Goal: Information Seeking & Learning: Learn about a topic

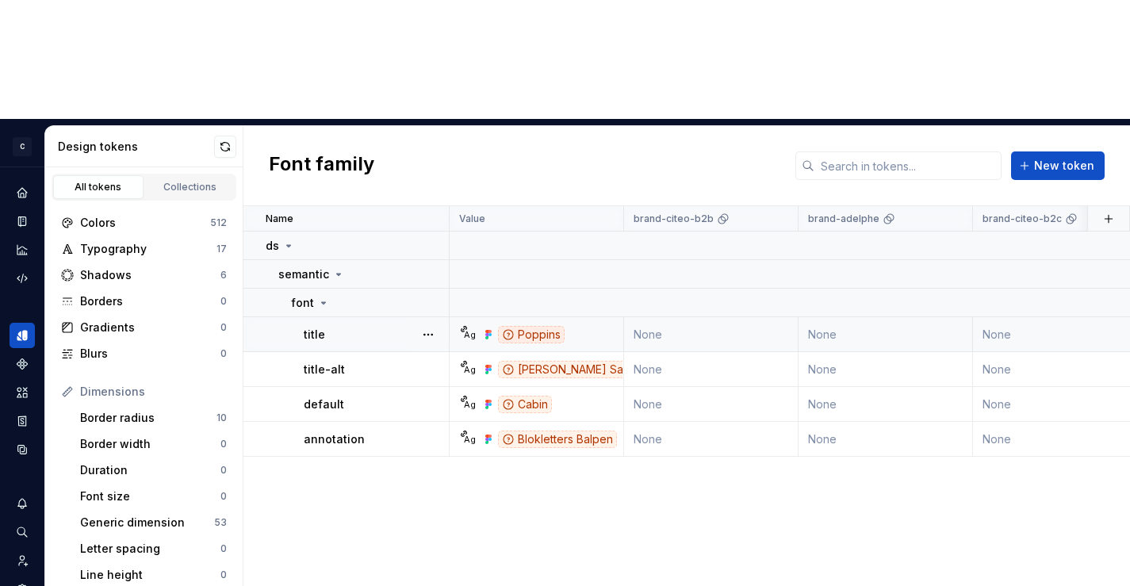
scroll to position [15, 0]
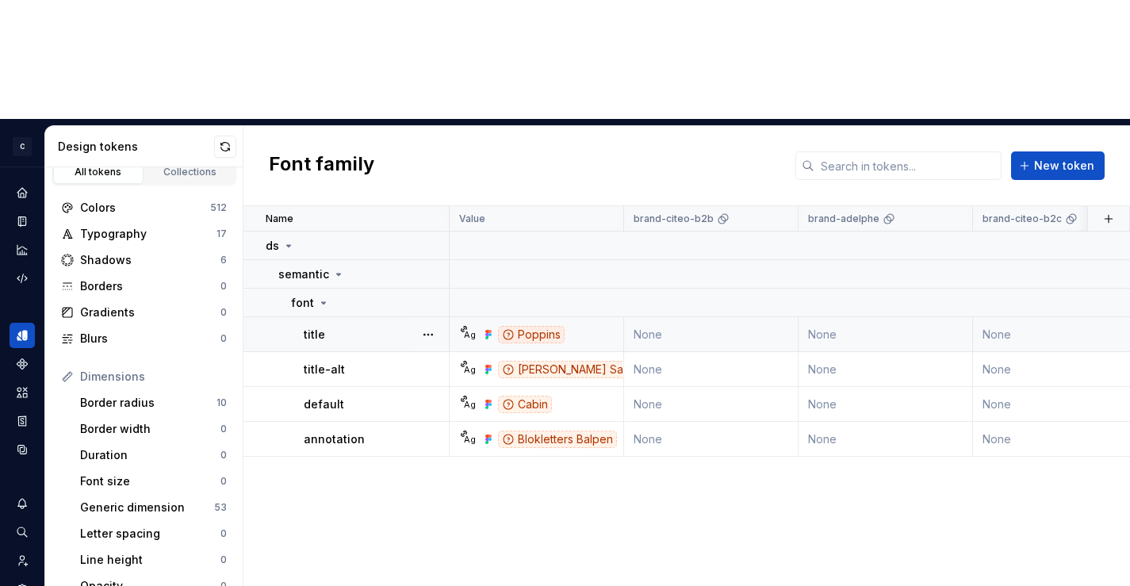
click at [532, 326] on div "Poppins" at bounding box center [531, 334] width 67 height 17
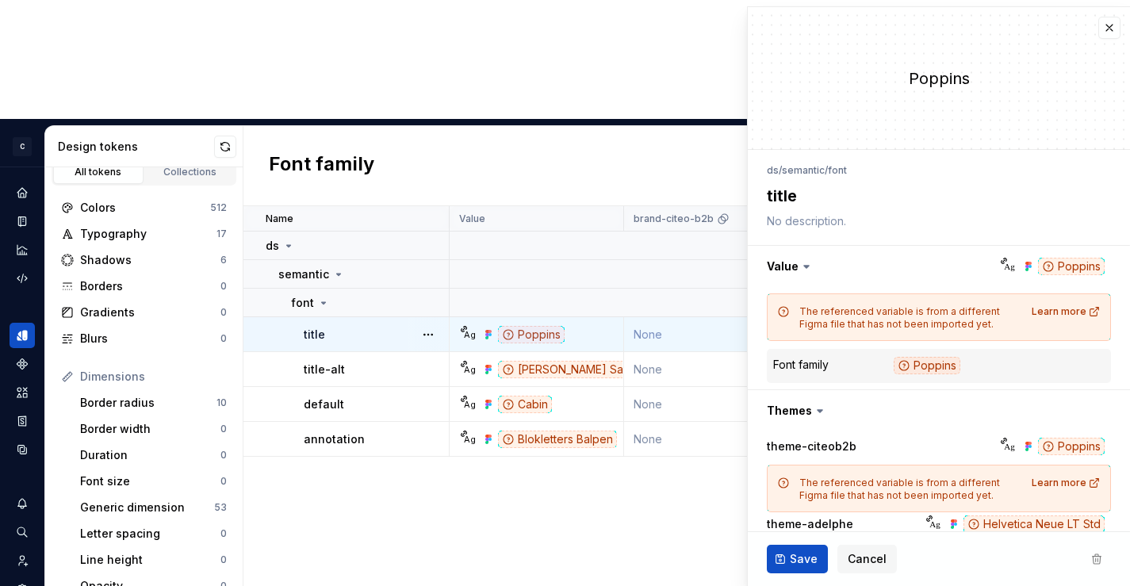
click at [403, 502] on div "Name Value brand-citeo-b2b brand-adelphe brand-citeo-b2c core theme-citeob2b th…" at bounding box center [686, 455] width 886 height 499
click at [147, 226] on div "Typography" at bounding box center [148, 234] width 136 height 16
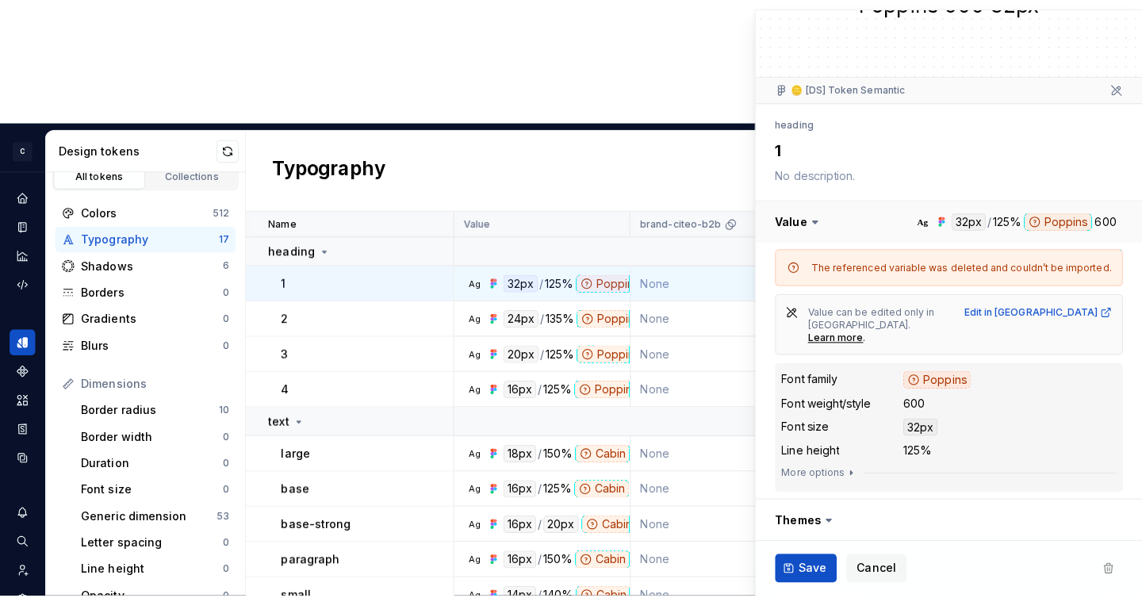
scroll to position [81, 0]
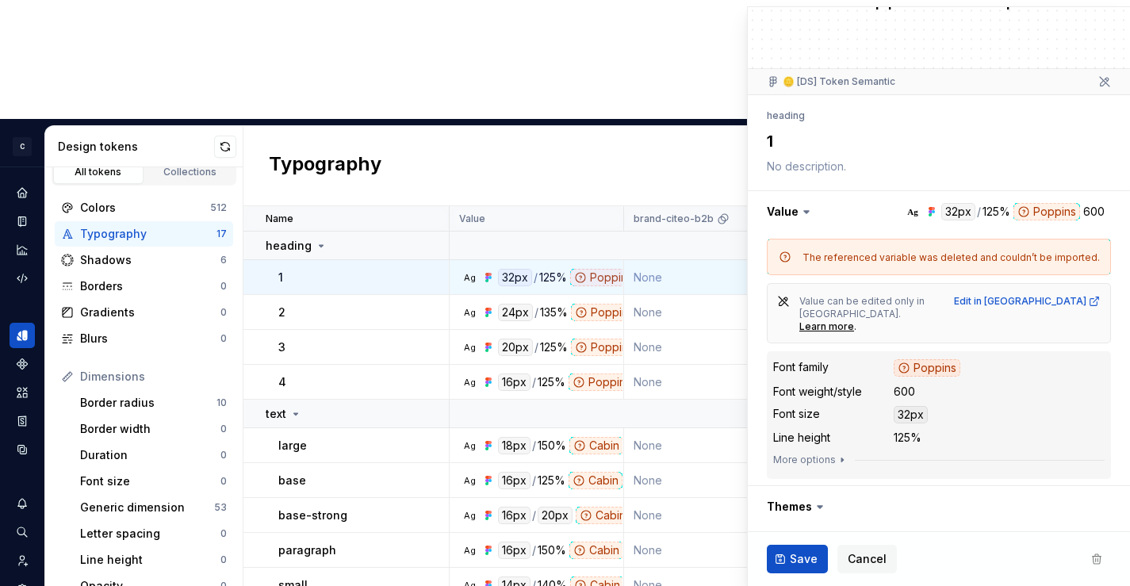
click at [245, 126] on div "Typography New token" at bounding box center [686, 166] width 886 height 80
click at [263, 126] on div "Typography New token" at bounding box center [686, 166] width 886 height 80
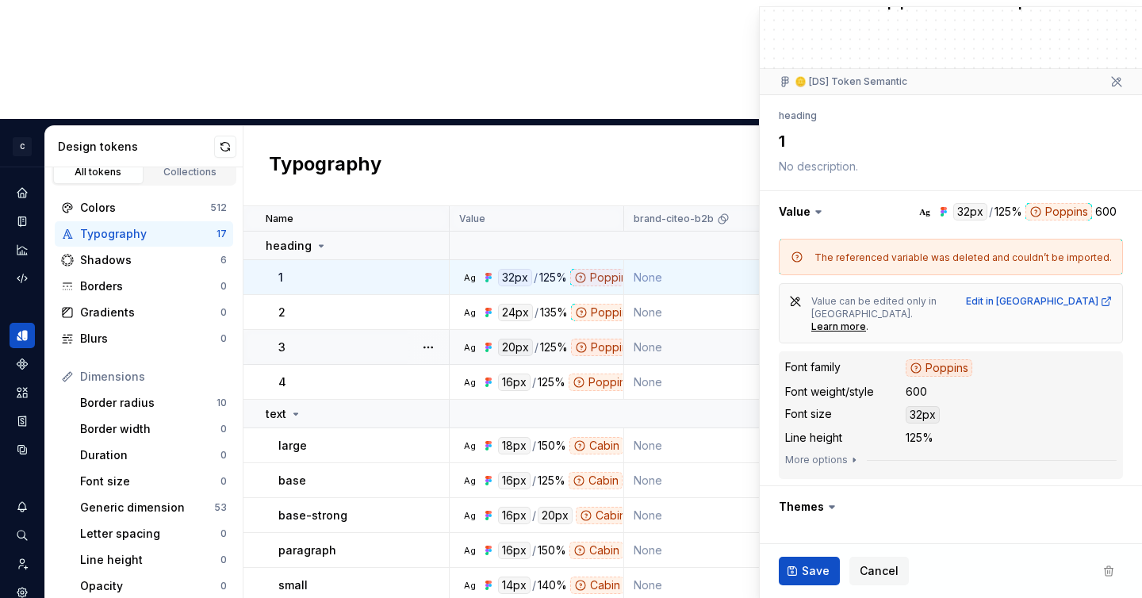
click at [595, 330] on td "Ag 20px / 125% Poppins 600" at bounding box center [537, 347] width 174 height 35
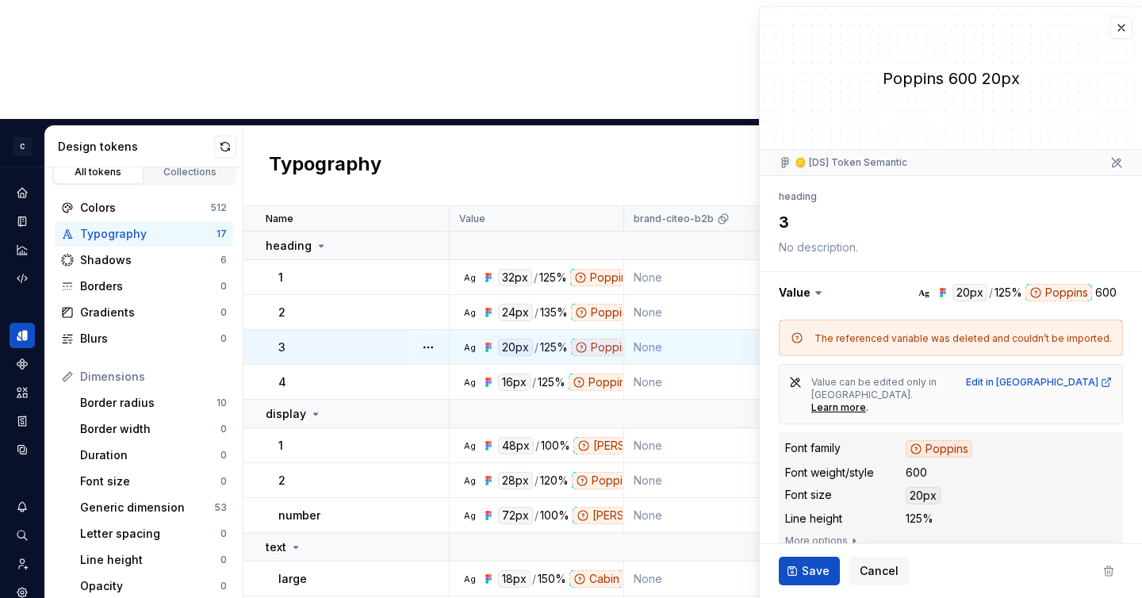
click at [124, 221] on div "Typography 17" at bounding box center [144, 233] width 178 height 25
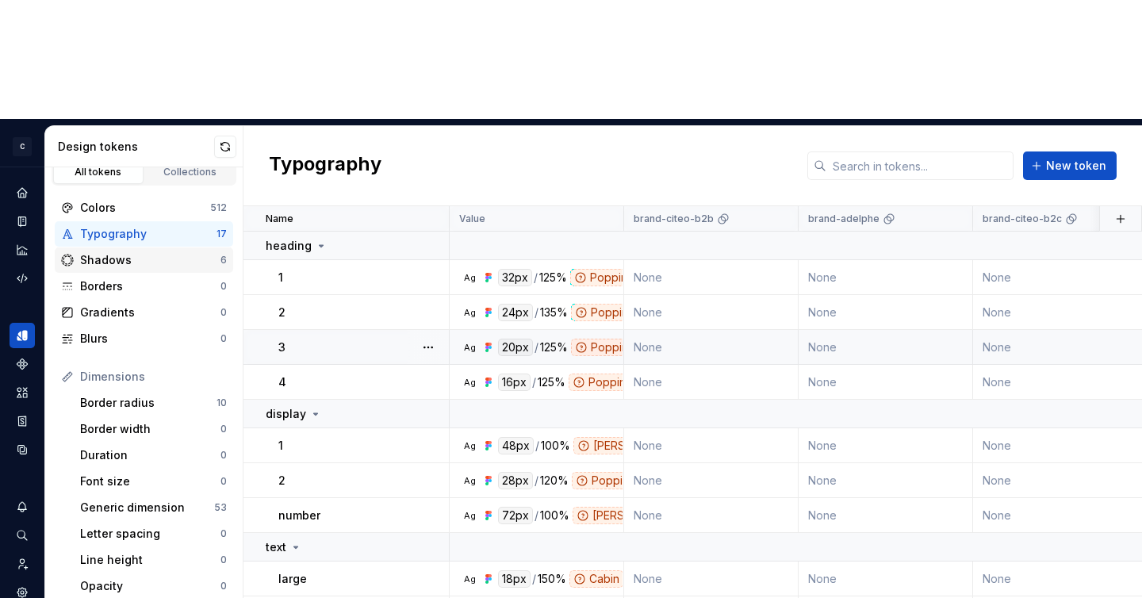
click at [124, 252] on div "Shadows" at bounding box center [150, 260] width 140 height 16
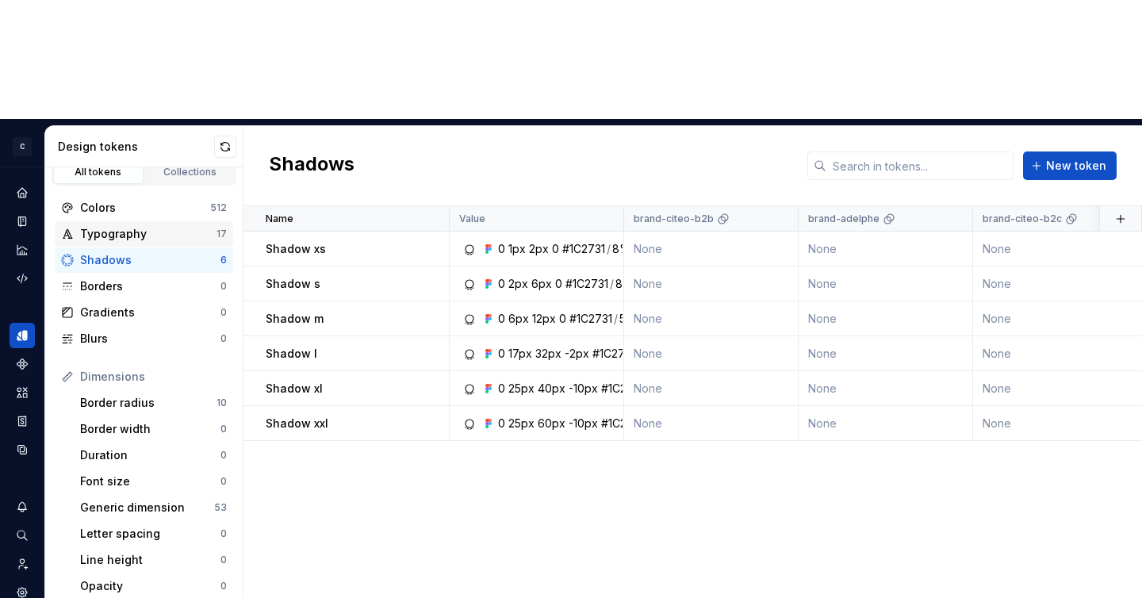
click at [131, 226] on div "Typography" at bounding box center [148, 234] width 136 height 16
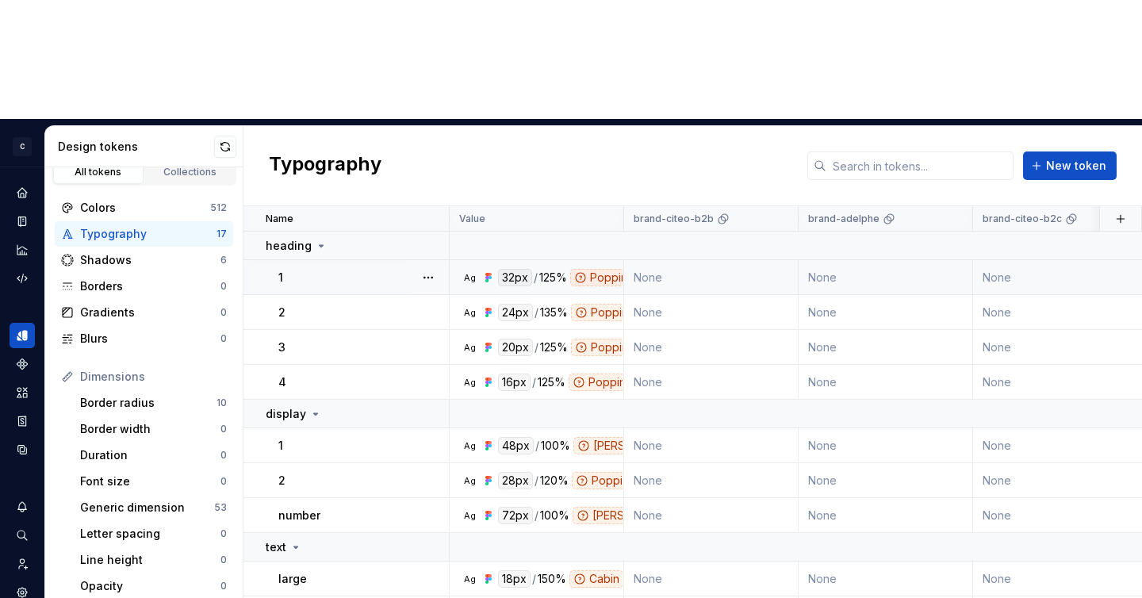
click at [594, 269] on div "Poppins" at bounding box center [603, 277] width 67 height 17
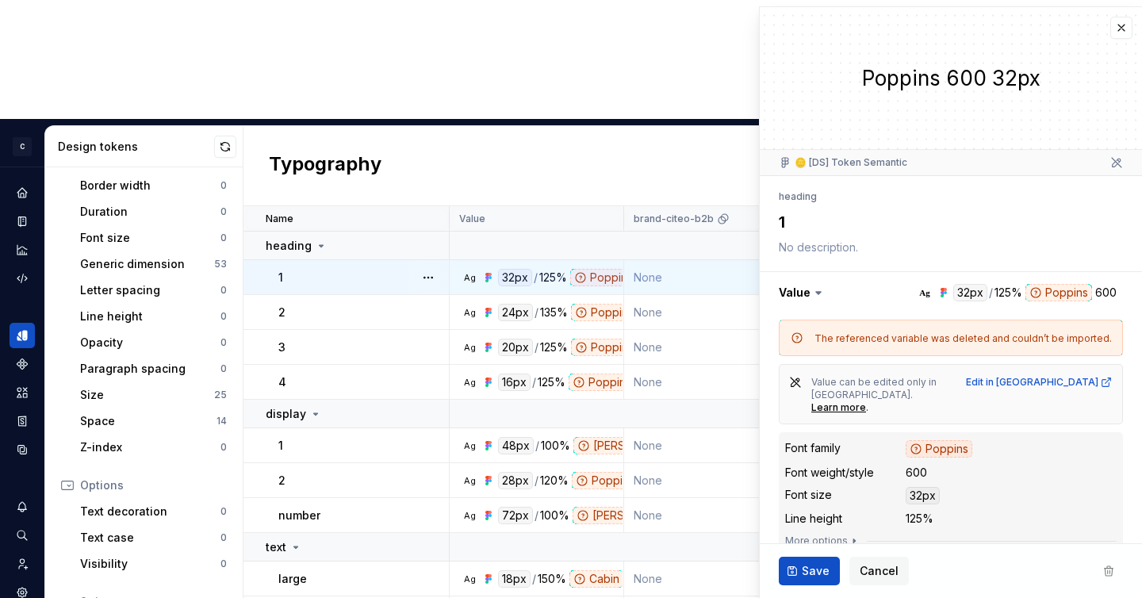
scroll to position [270, 0]
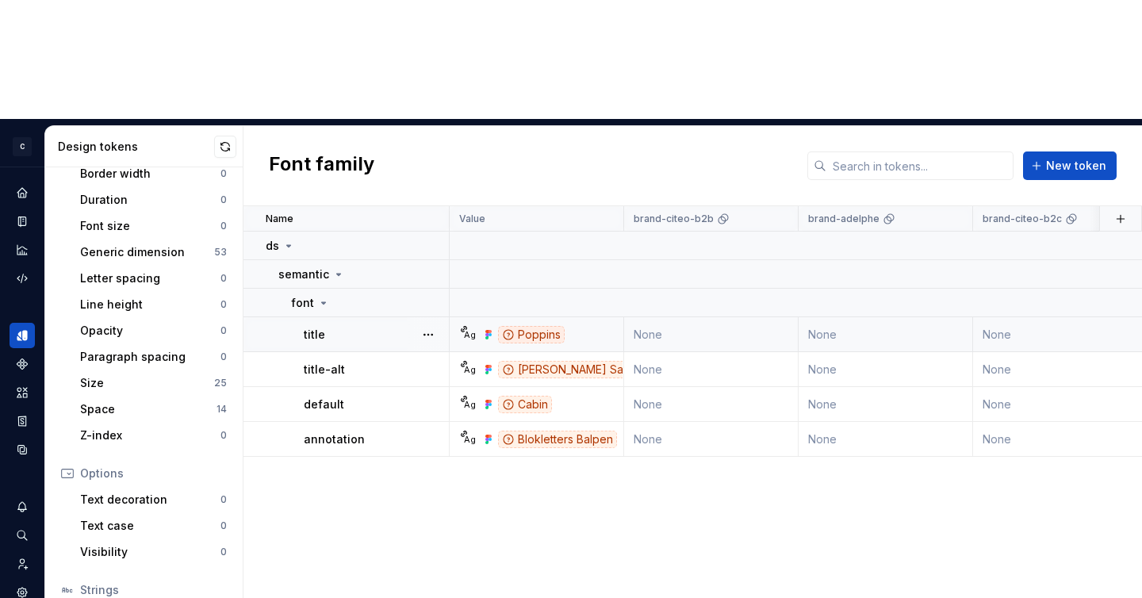
click at [671, 317] on td "None" at bounding box center [711, 334] width 174 height 35
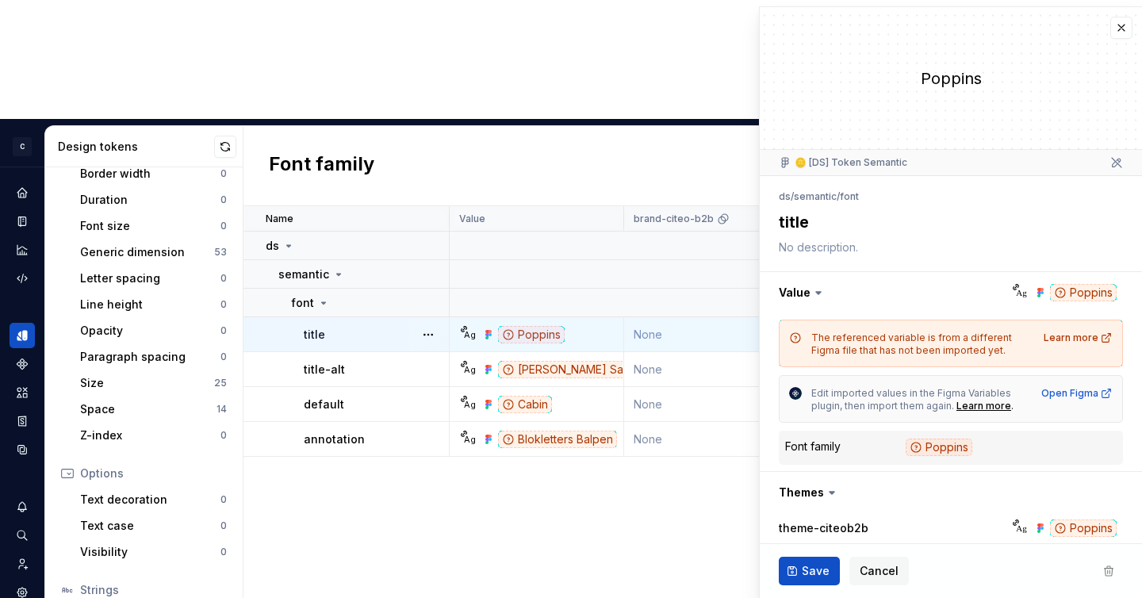
click at [651, 428] on div "Name Value brand-citeo-b2b brand-adelphe brand-citeo-b2c core theme-citeob2b th…" at bounding box center [692, 461] width 898 height 511
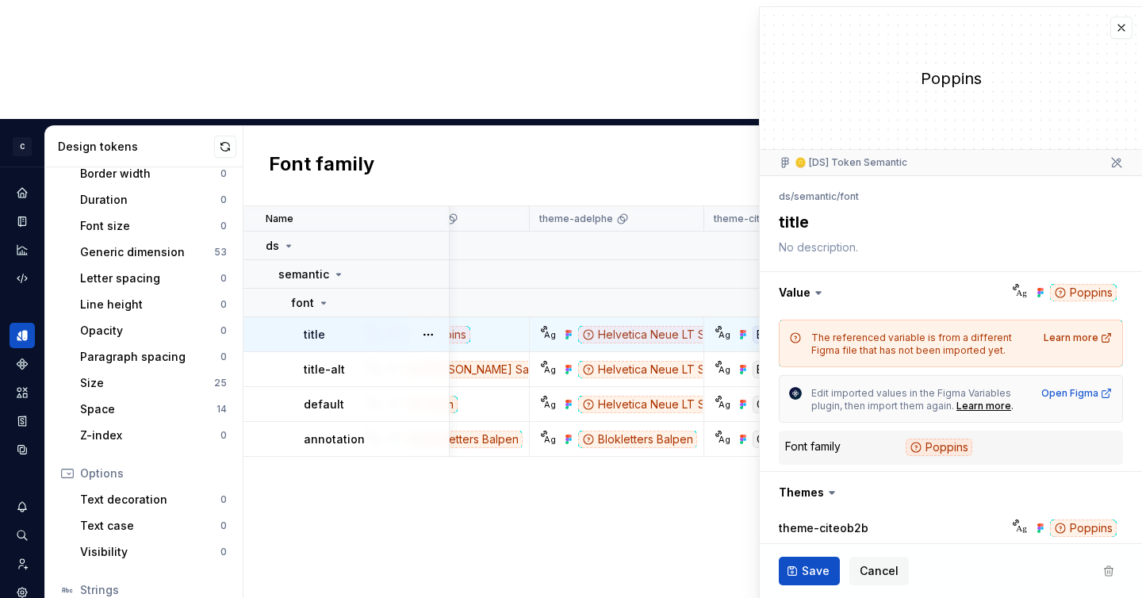
scroll to position [0, 906]
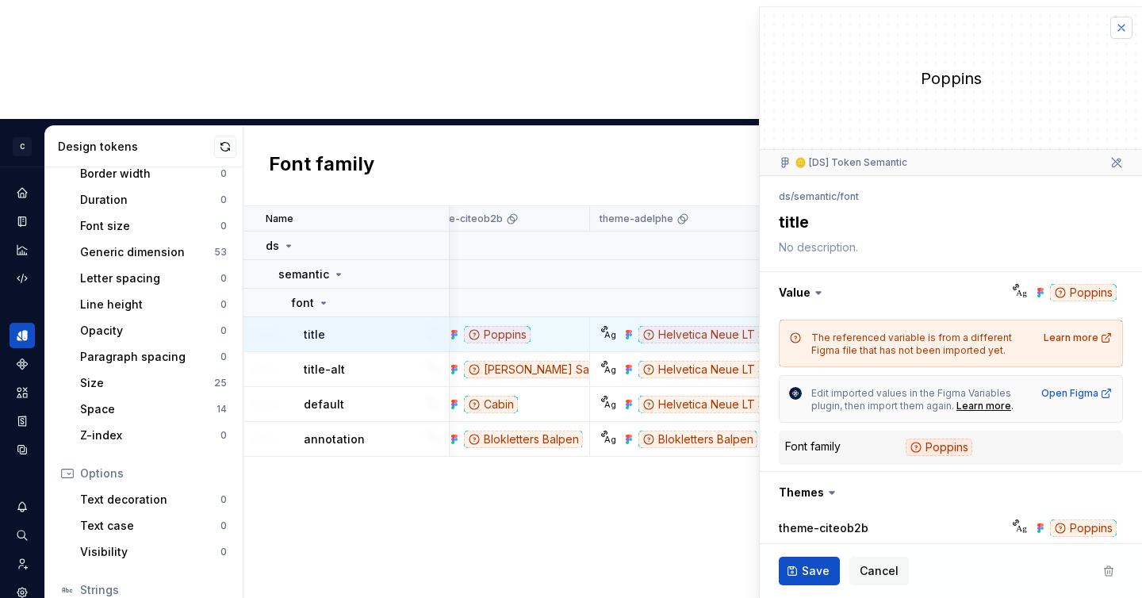
click at [1116, 28] on button "button" at bounding box center [1121, 28] width 22 height 22
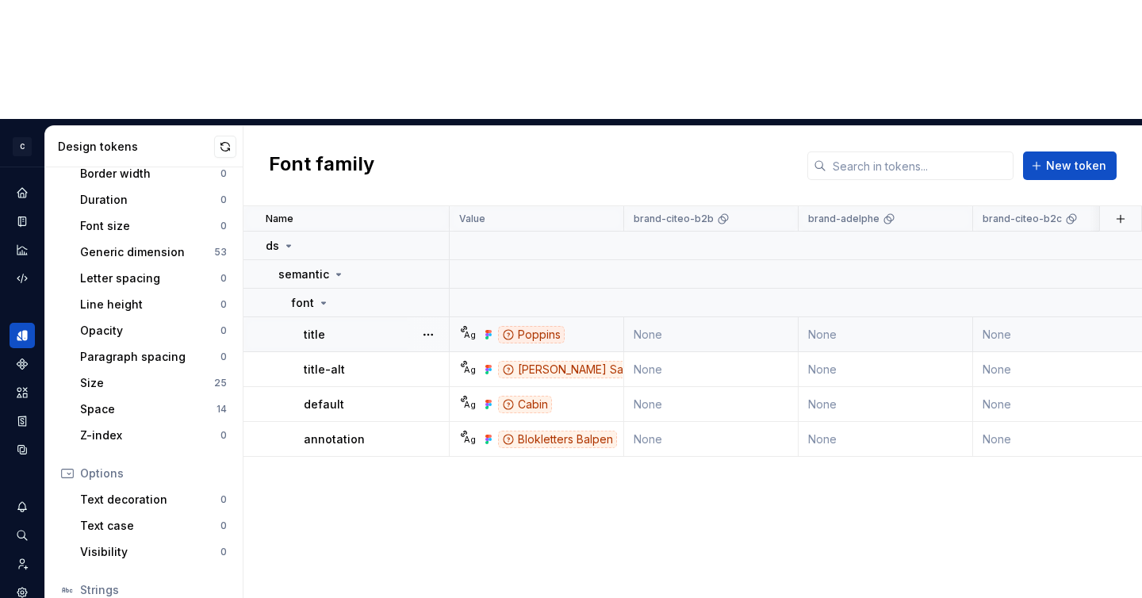
click at [542, 326] on div "Poppins" at bounding box center [531, 334] width 67 height 17
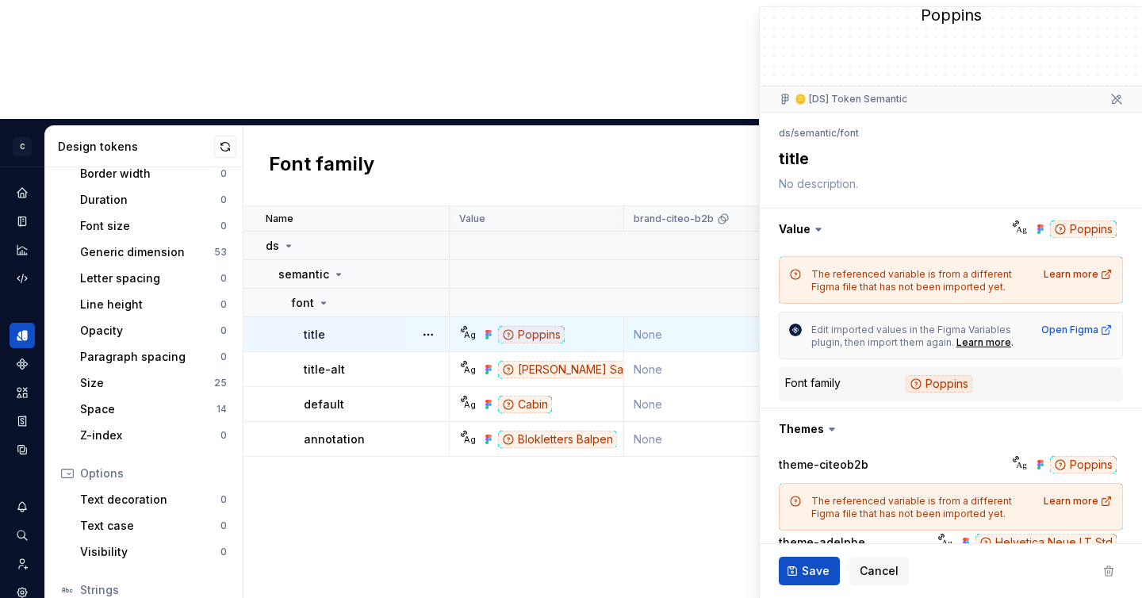
scroll to position [53, 0]
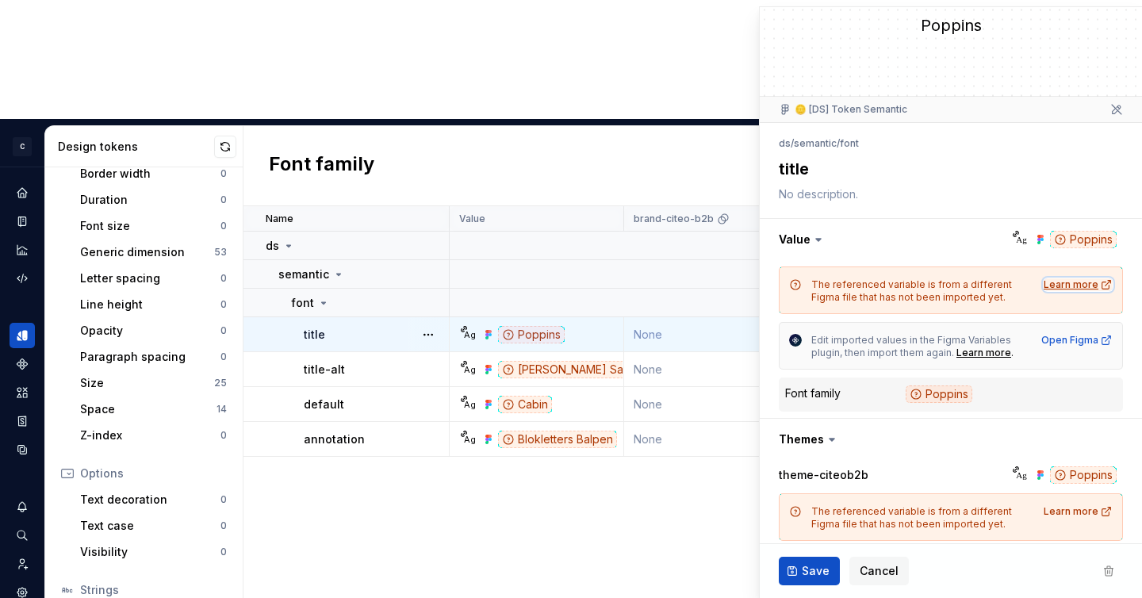
click at [1086, 286] on div "Learn more" at bounding box center [1077, 284] width 69 height 13
click at [1062, 239] on button "button" at bounding box center [950, 239] width 382 height 41
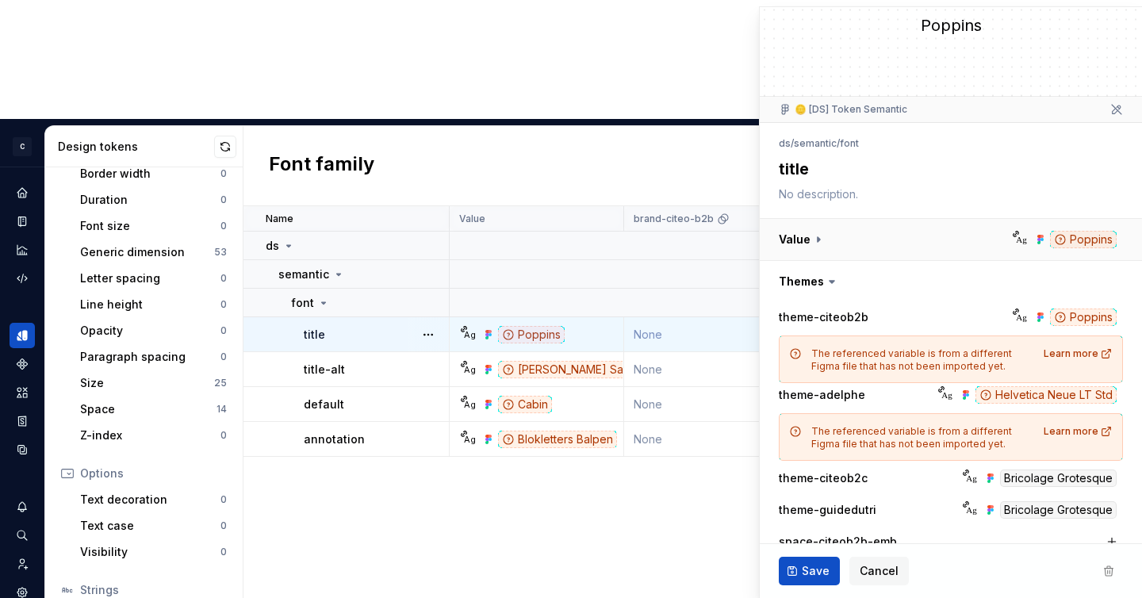
click at [970, 246] on button "button" at bounding box center [950, 239] width 382 height 41
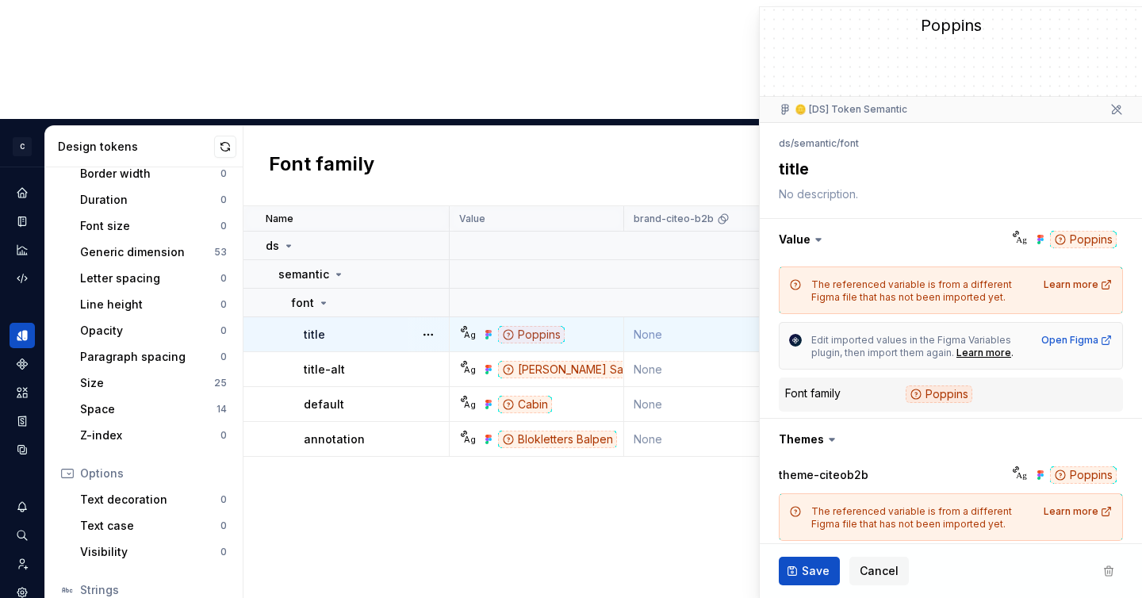
click at [796, 171] on textarea "title" at bounding box center [947, 169] width 344 height 29
click at [817, 197] on textarea at bounding box center [947, 194] width 344 height 22
click at [812, 163] on textarea "title" at bounding box center [947, 169] width 344 height 29
click at [538, 365] on div "Name Value brand-citeo-b2b brand-adelphe brand-citeo-b2c core theme-citeob2b th…" at bounding box center [692, 461] width 898 height 511
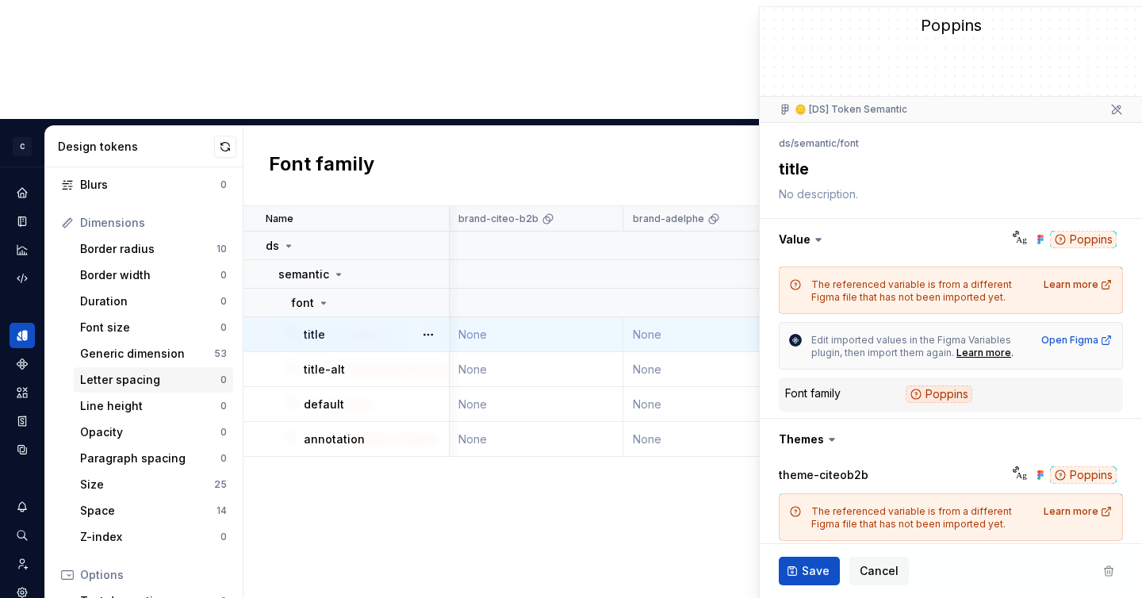
scroll to position [0, 206]
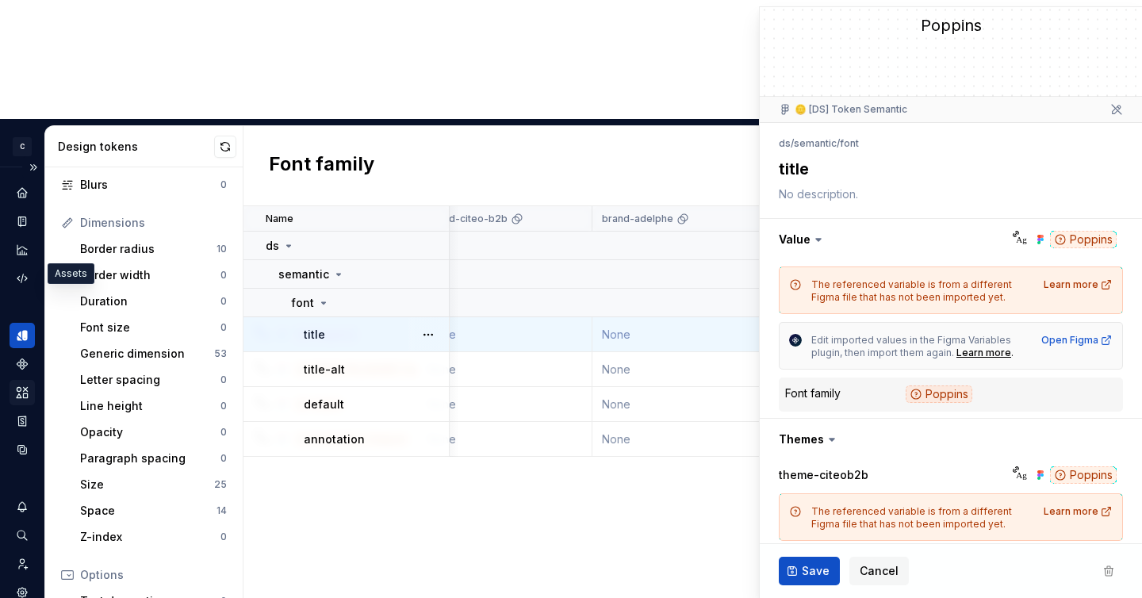
click at [18, 385] on icon "Assets" at bounding box center [22, 392] width 14 height 14
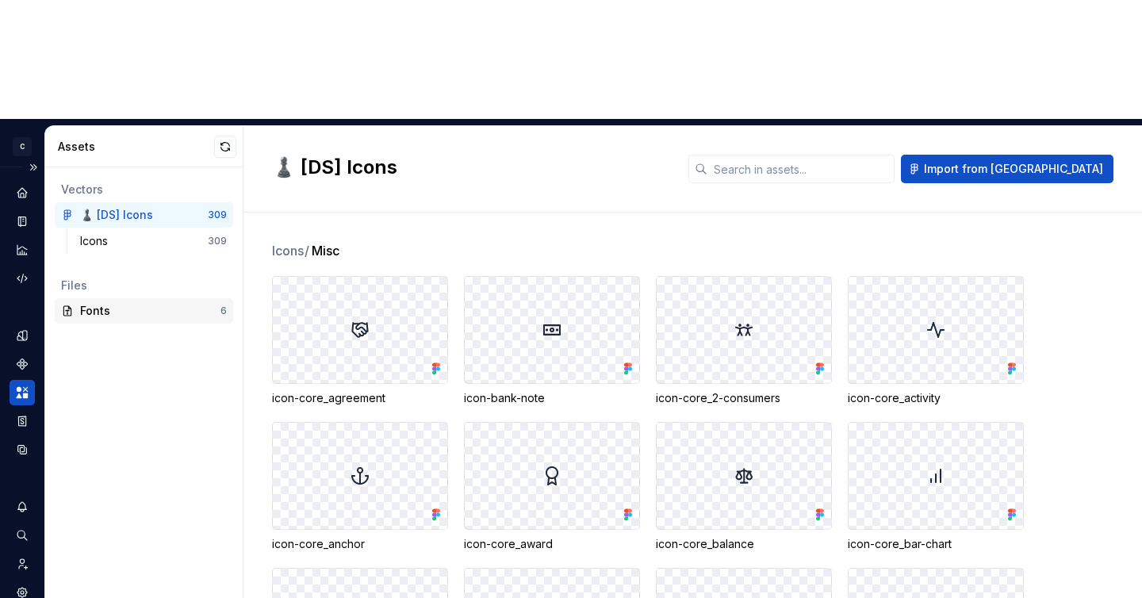
click at [103, 298] on div "Fonts 6" at bounding box center [144, 310] width 178 height 25
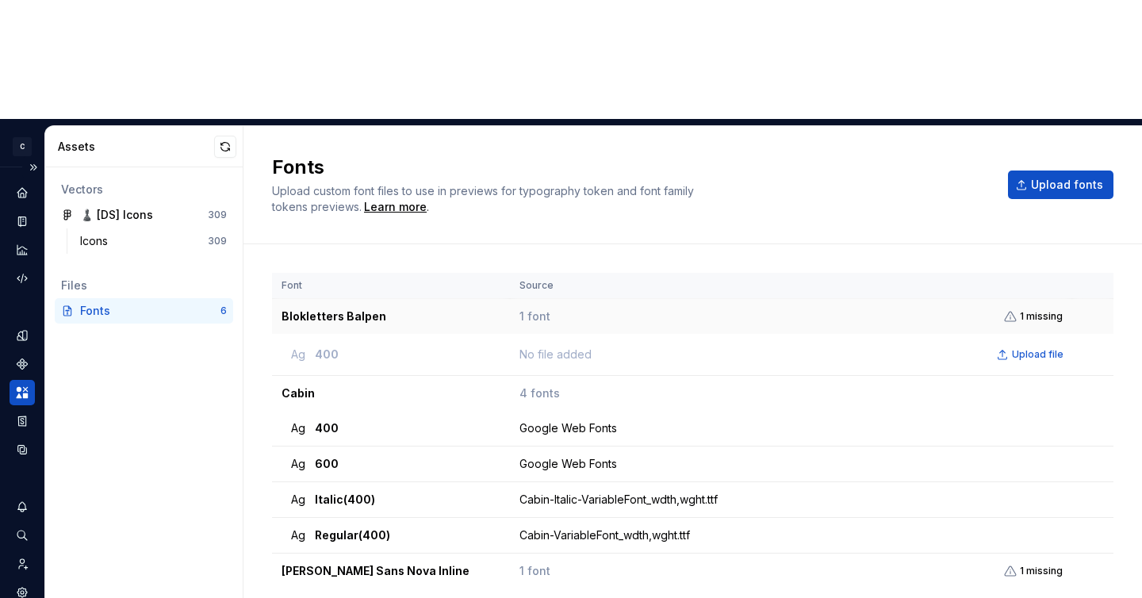
click at [1041, 299] on td "1 font 1 missing" at bounding box center [791, 316] width 562 height 35
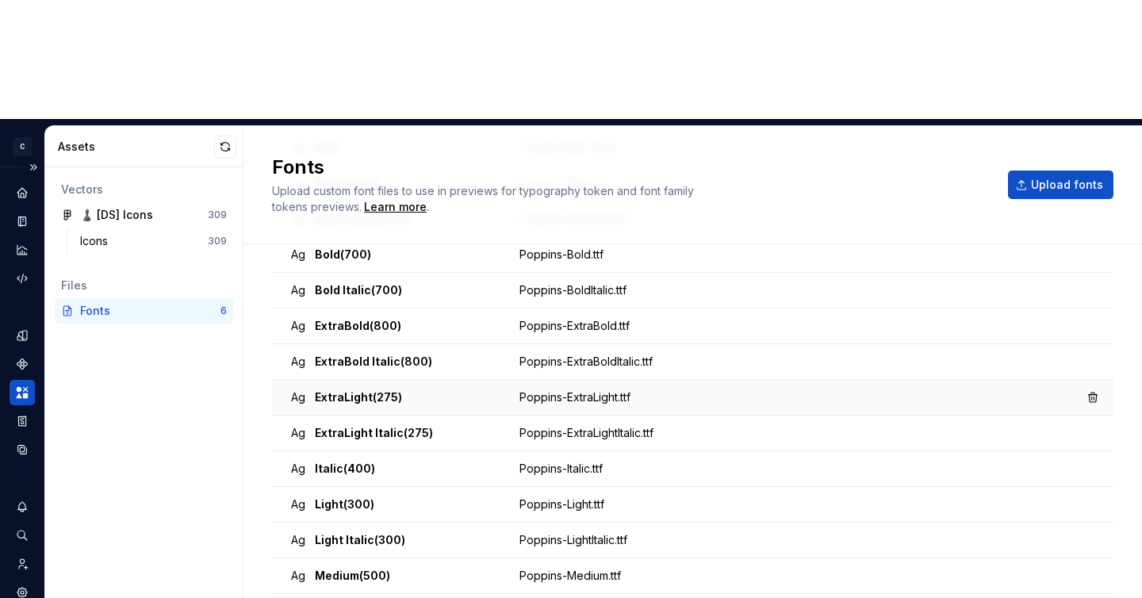
scroll to position [601, 0]
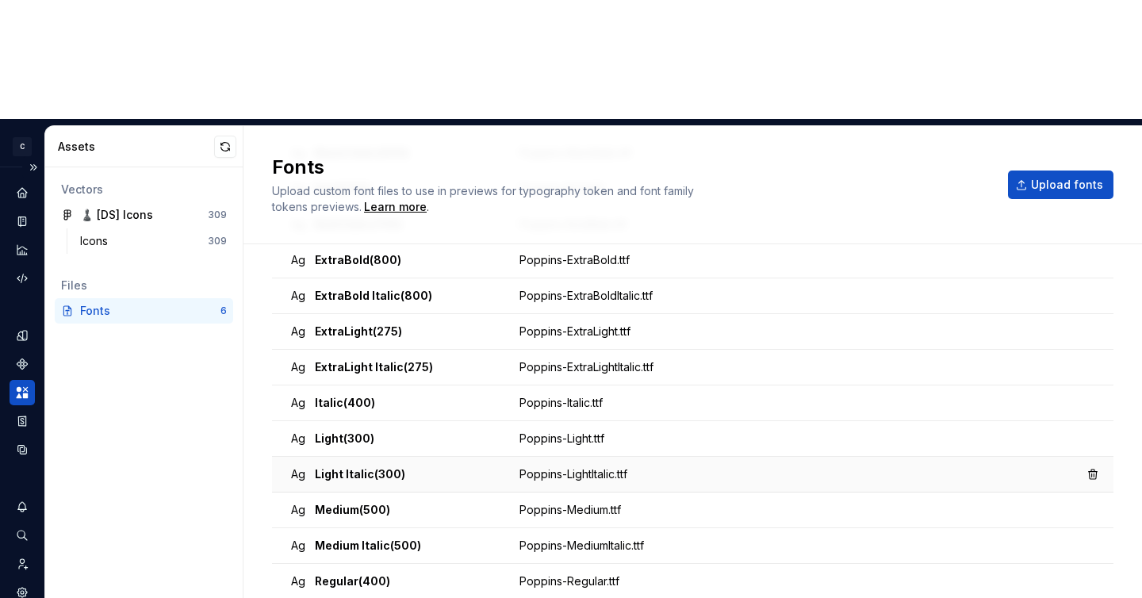
click at [529, 466] on div "Poppins-LightItalic.ttf" at bounding box center [794, 474] width 551 height 16
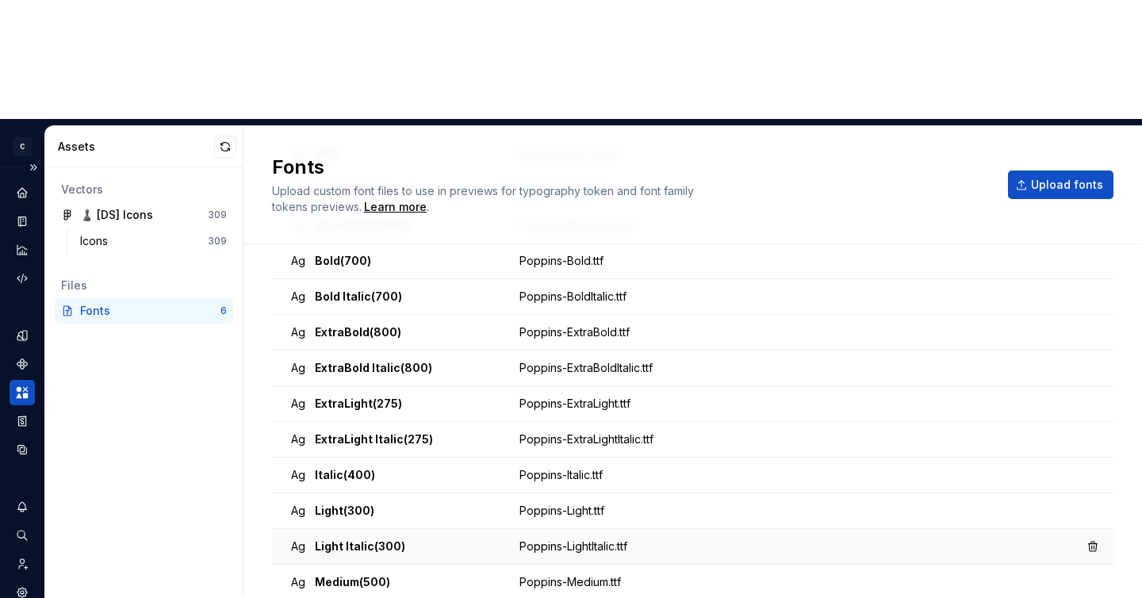
scroll to position [545, 0]
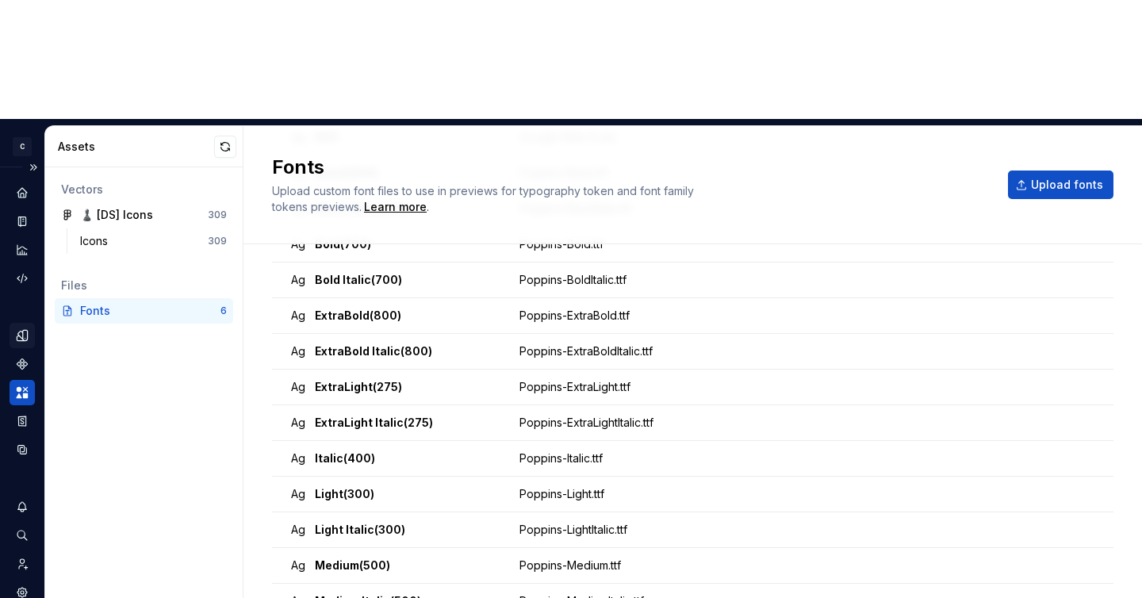
click at [25, 330] on icon "Design tokens" at bounding box center [25, 335] width 5 height 10
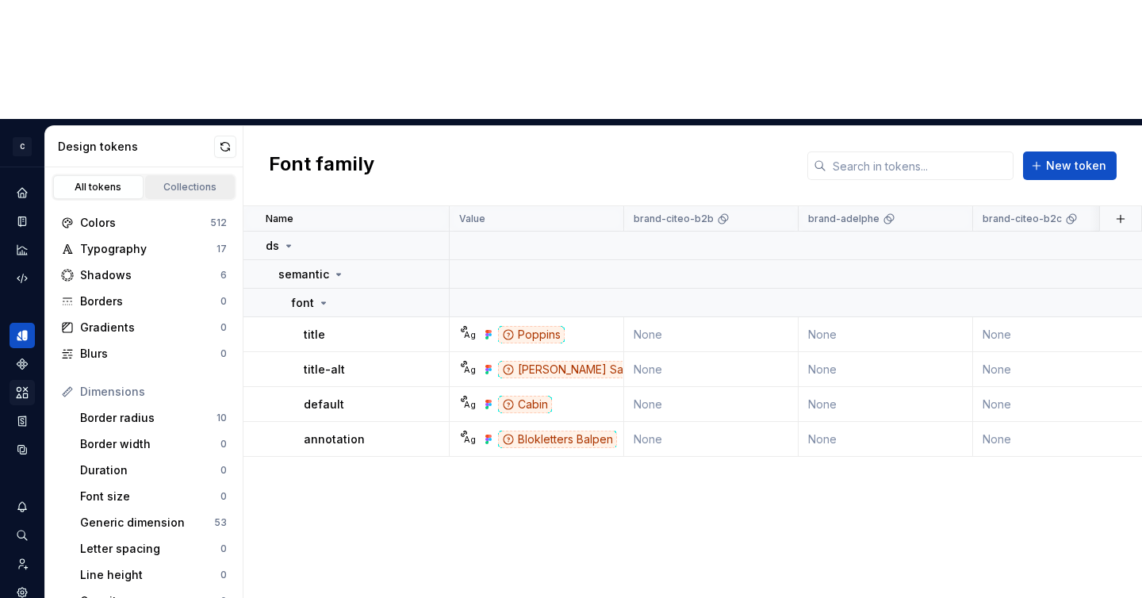
click at [161, 181] on div "Collections" at bounding box center [190, 187] width 79 height 13
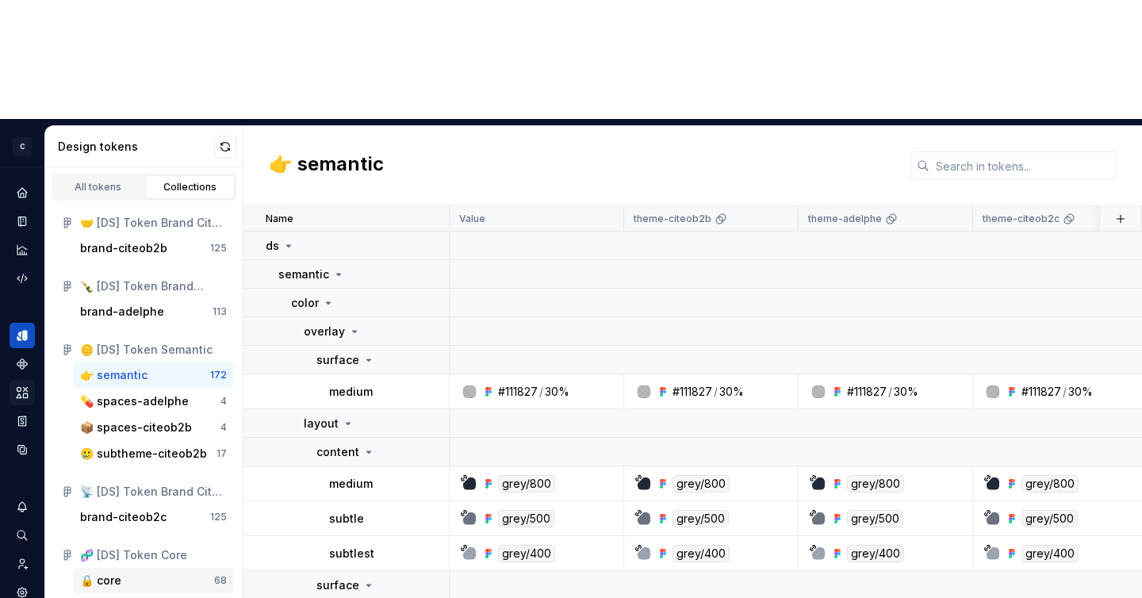
click at [121, 572] on div "🔒 core" at bounding box center [147, 580] width 134 height 16
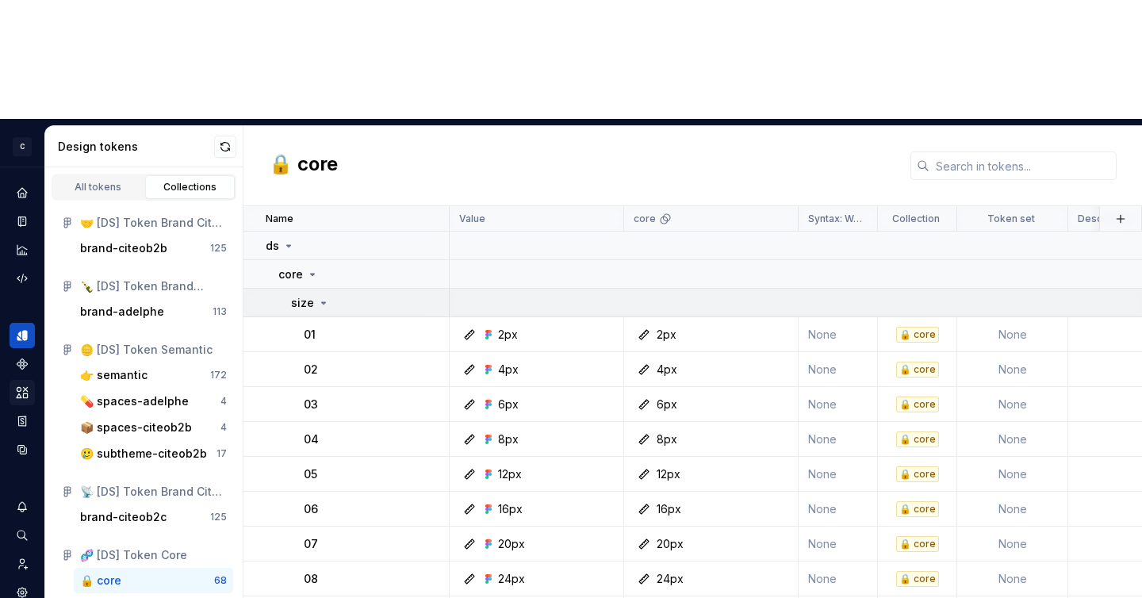
click at [315, 295] on div "size" at bounding box center [310, 303] width 39 height 16
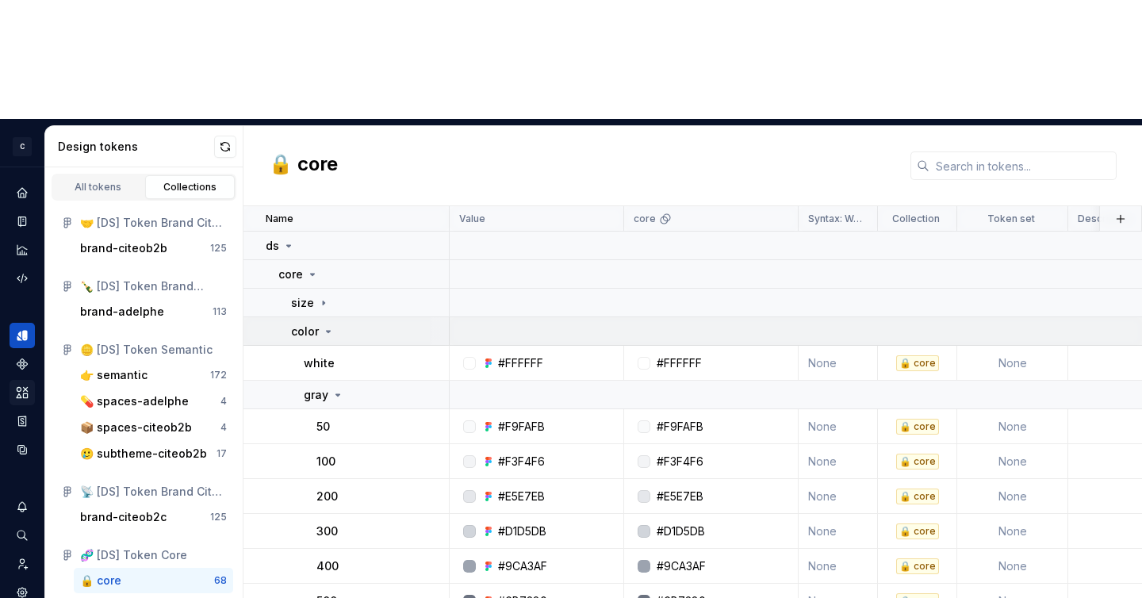
click at [327, 331] on icon at bounding box center [329, 332] width 4 height 2
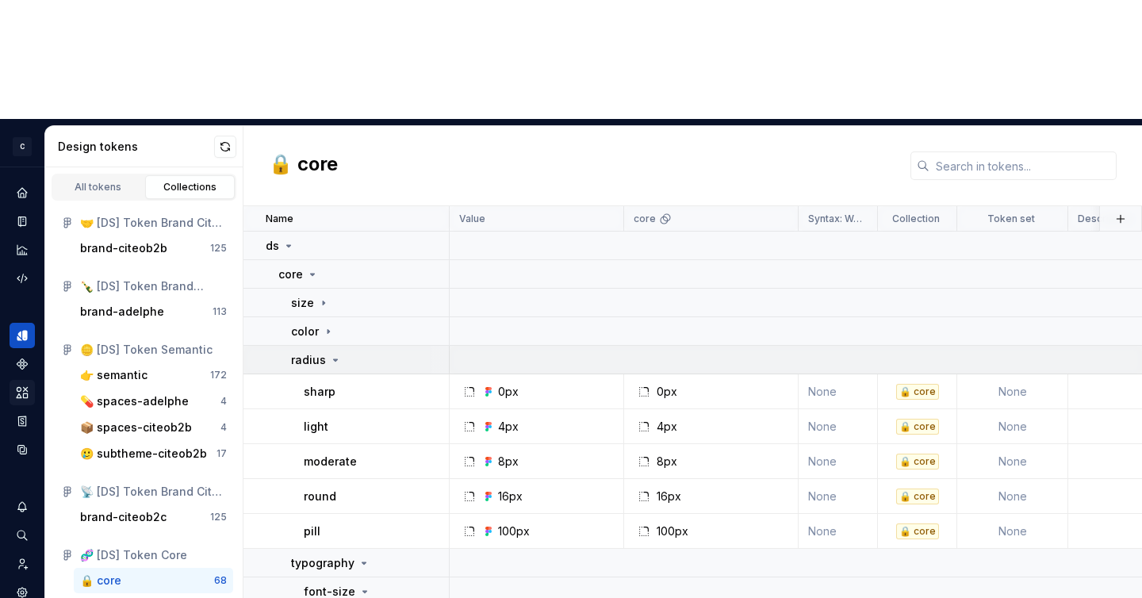
click at [324, 352] on div "radius" at bounding box center [316, 360] width 51 height 16
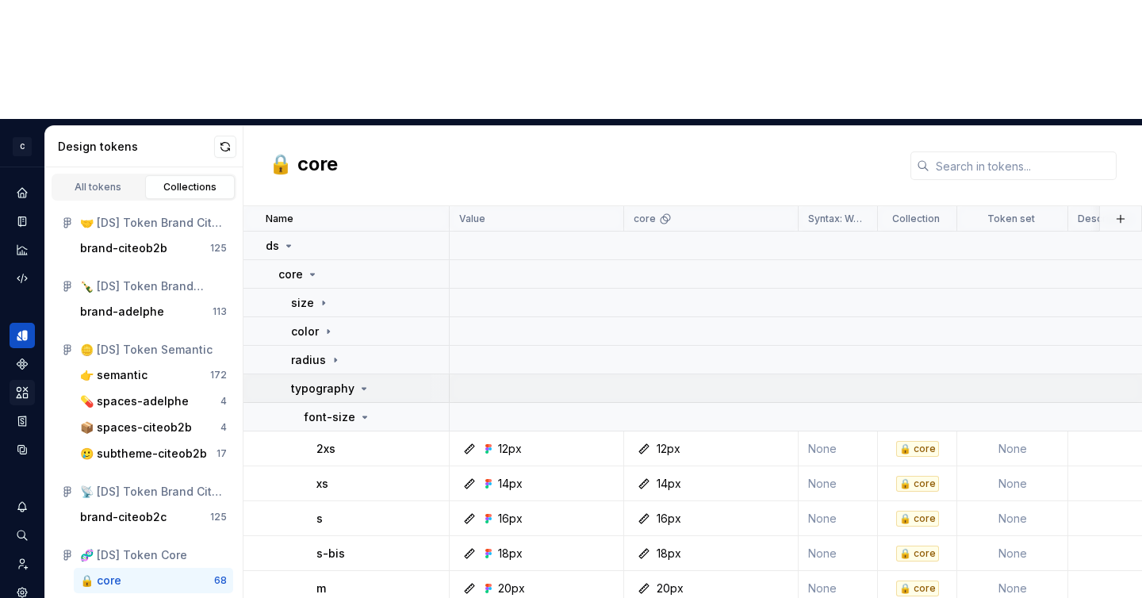
click at [334, 381] on p "typography" at bounding box center [322, 389] width 63 height 16
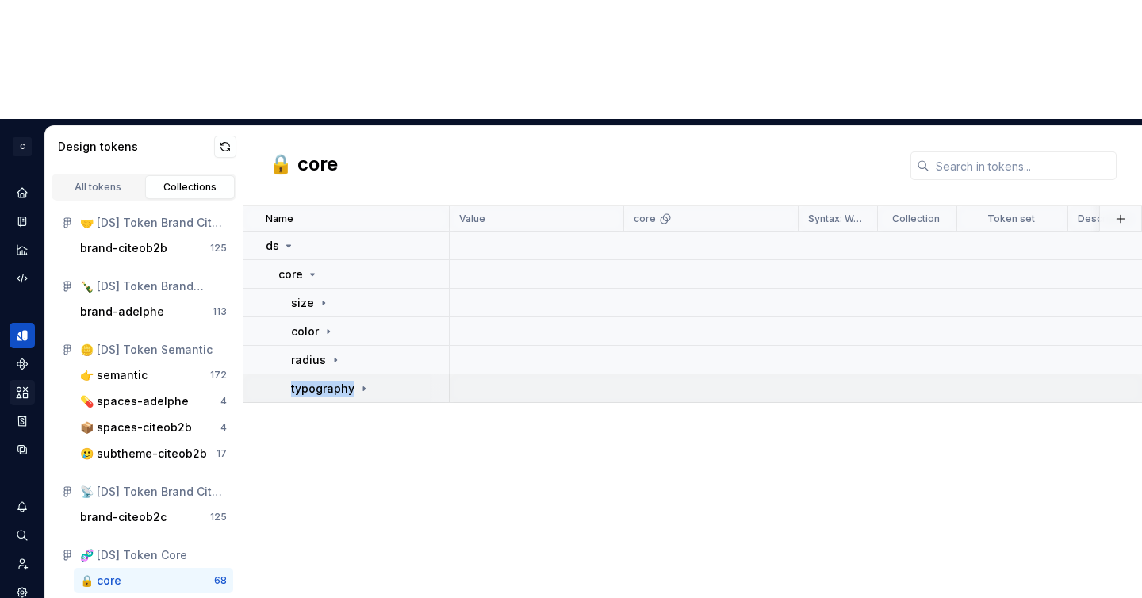
click at [334, 381] on p "typography" at bounding box center [322, 389] width 63 height 16
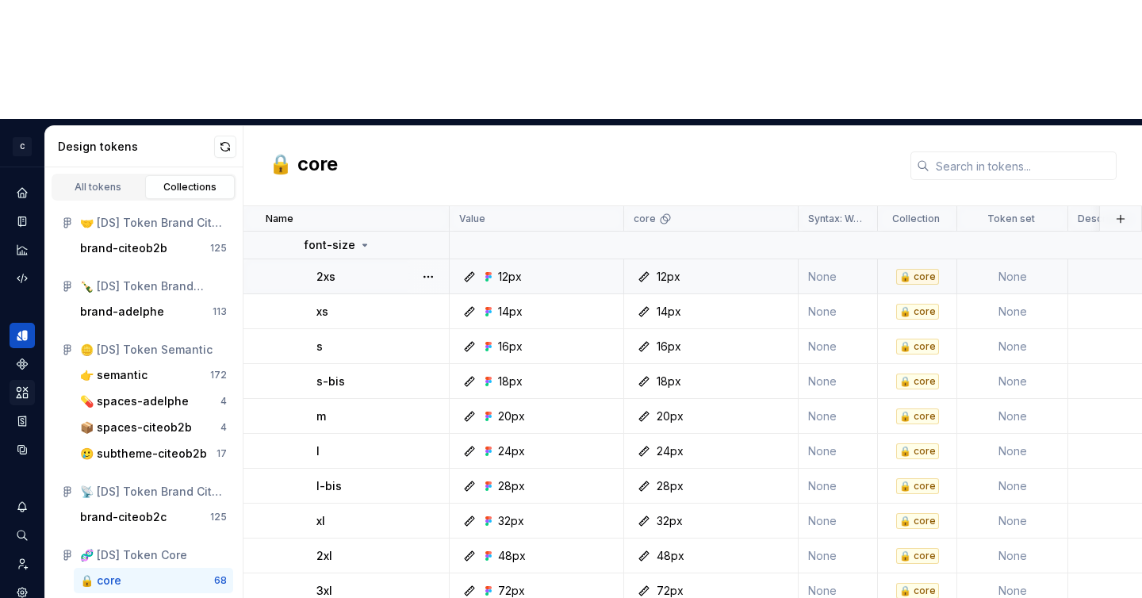
scroll to position [469, 0]
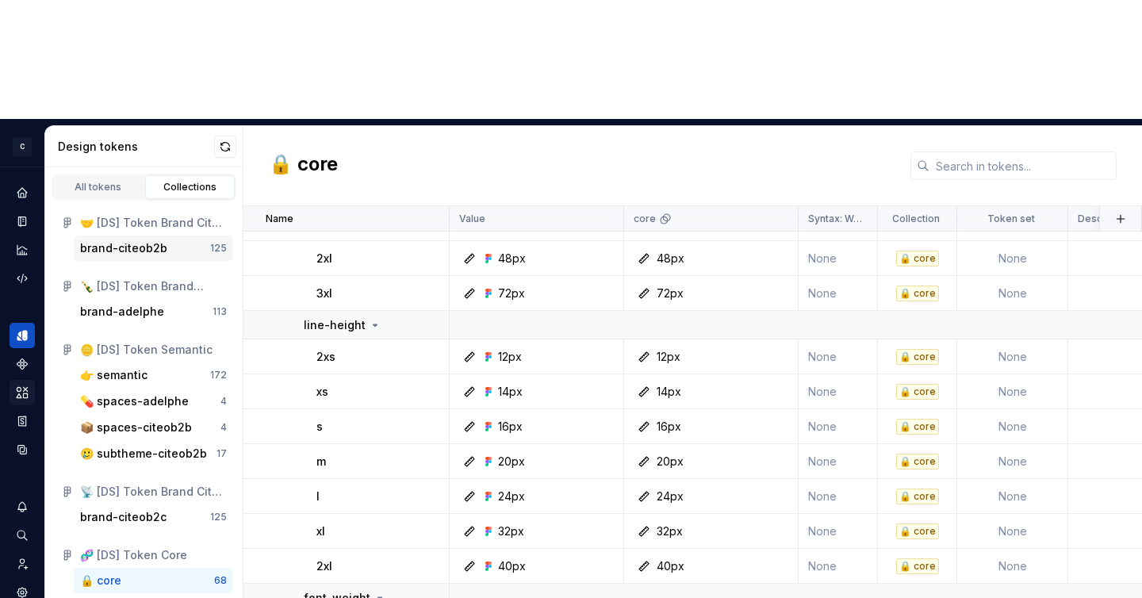
click at [175, 240] on div "brand-citeob2b" at bounding box center [145, 248] width 130 height 16
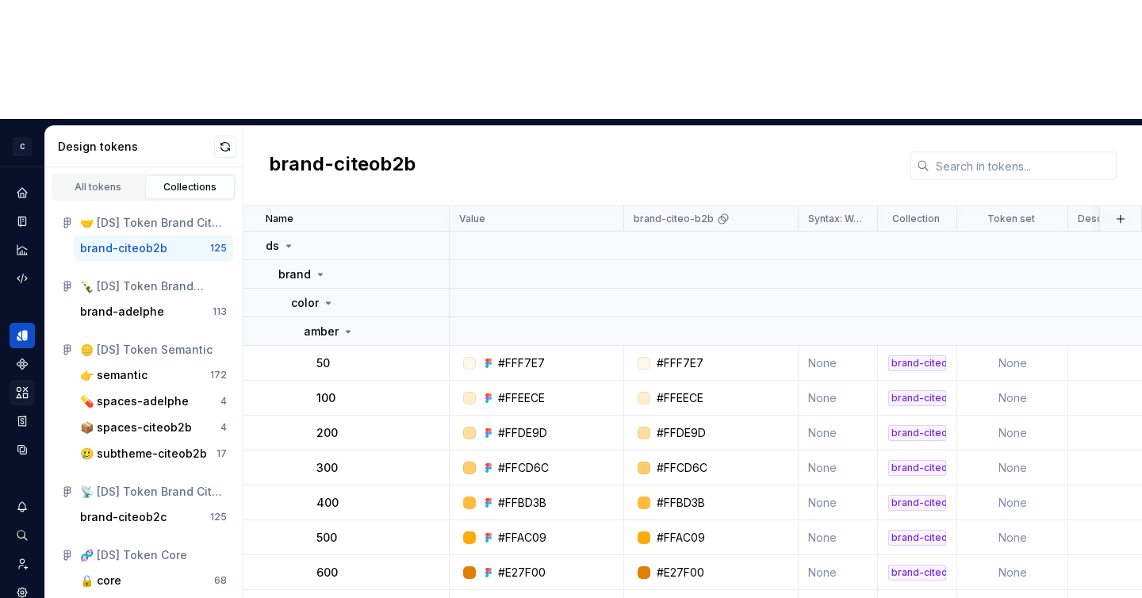
click at [137, 240] on div "brand-citeob2b" at bounding box center [123, 248] width 87 height 16
click at [338, 323] on div "amber" at bounding box center [329, 331] width 51 height 16
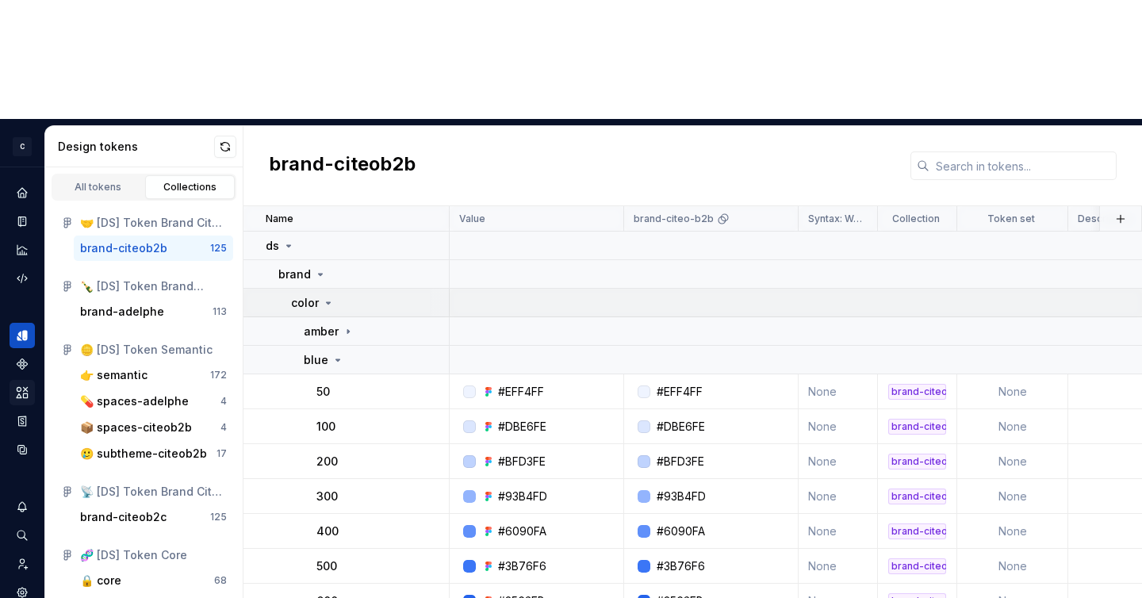
click at [323, 296] on icon at bounding box center [328, 302] width 13 height 13
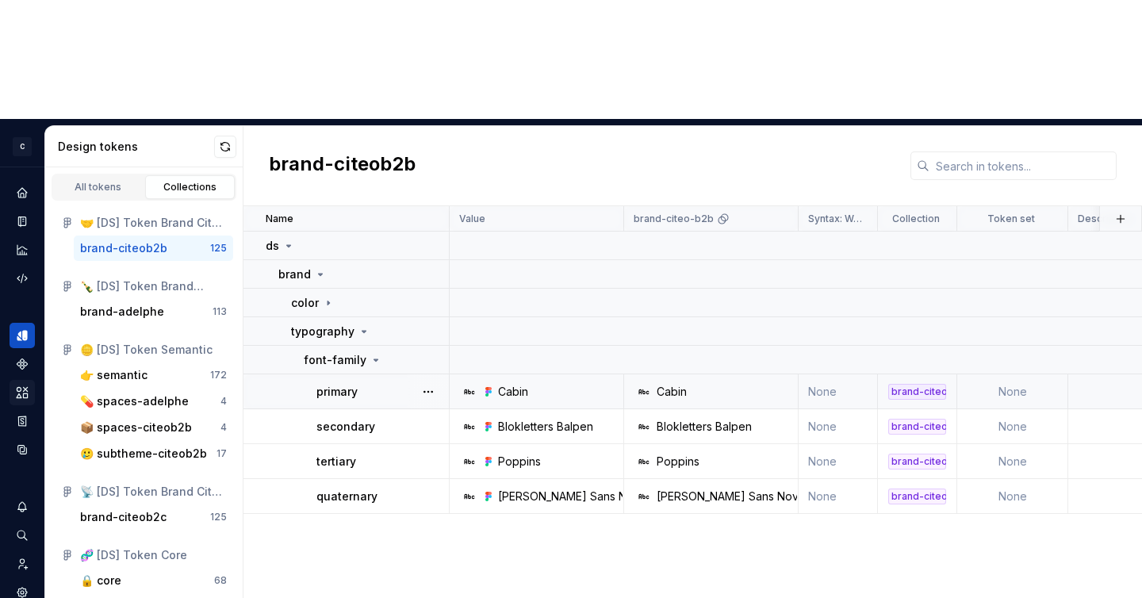
click at [492, 385] on icon at bounding box center [488, 391] width 13 height 13
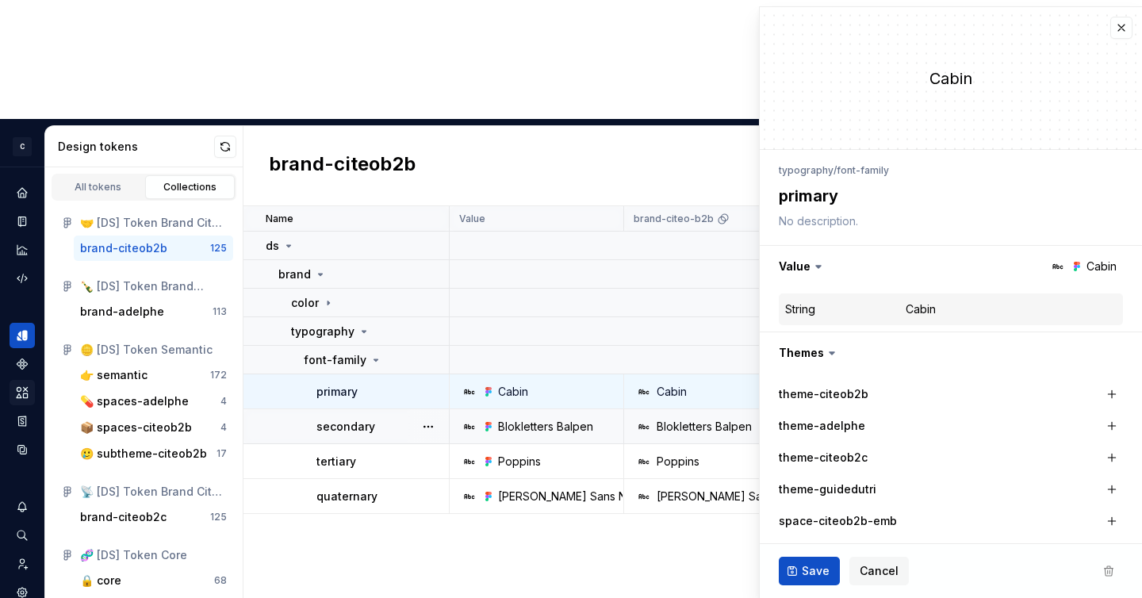
click at [411, 409] on div at bounding box center [427, 426] width 41 height 34
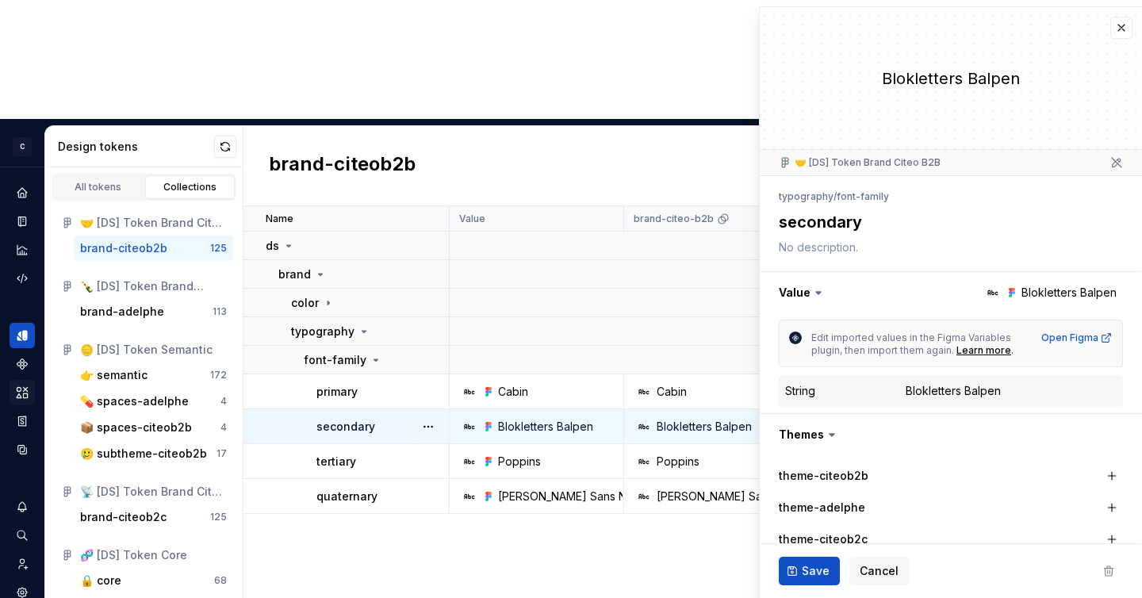
click at [664, 476] on div "Name Value brand-citeo-b2b Syntax: Web Collection Token set Description Last up…" at bounding box center [692, 461] width 898 height 511
click at [505, 384] on div "Cabin" at bounding box center [513, 392] width 30 height 16
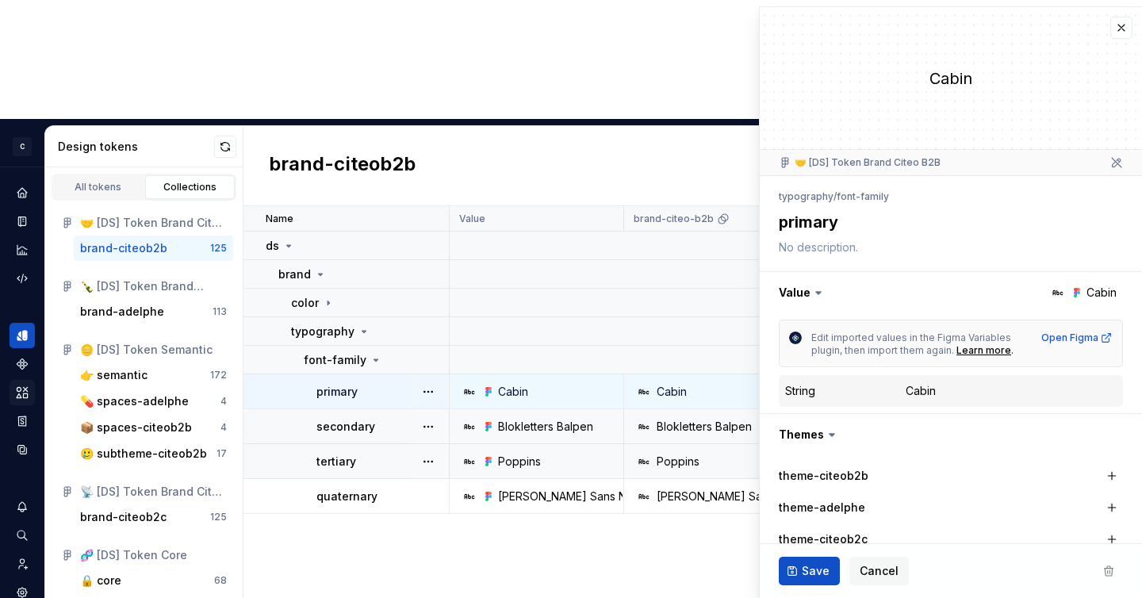
click at [531, 444] on td "Poppins" at bounding box center [537, 461] width 174 height 35
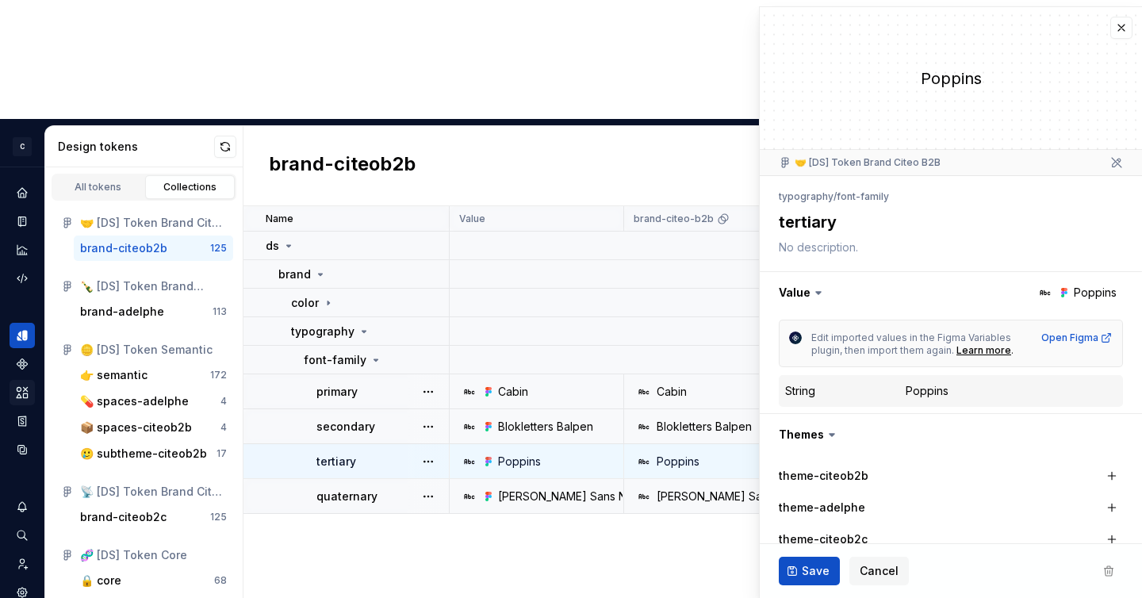
click at [534, 488] on div "[PERSON_NAME] Sans Nova Inline" at bounding box center [587, 496] width 178 height 16
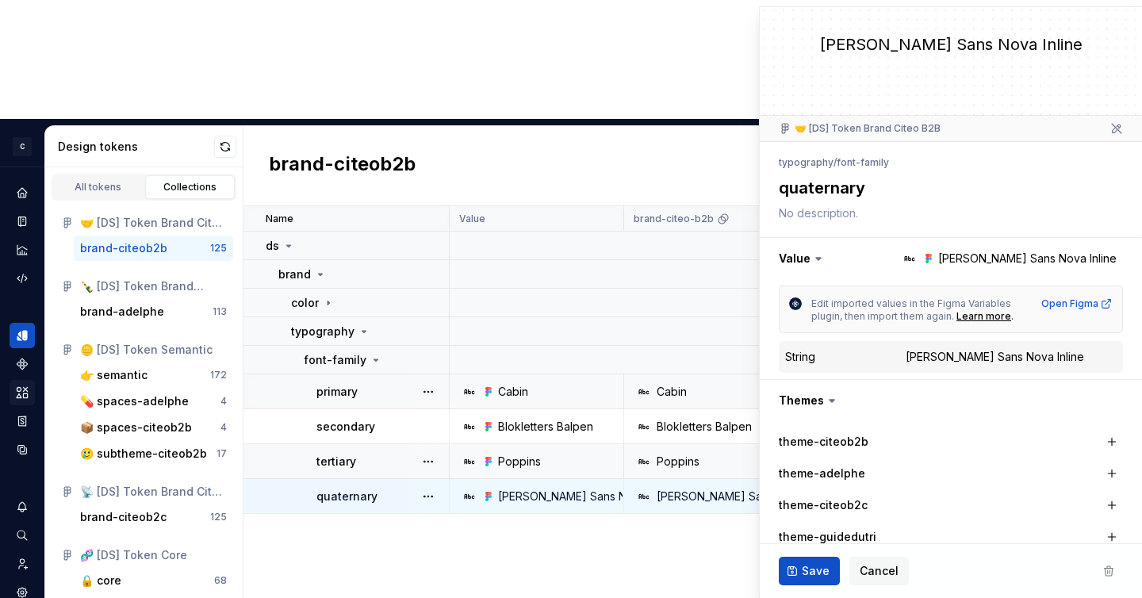
scroll to position [41, 0]
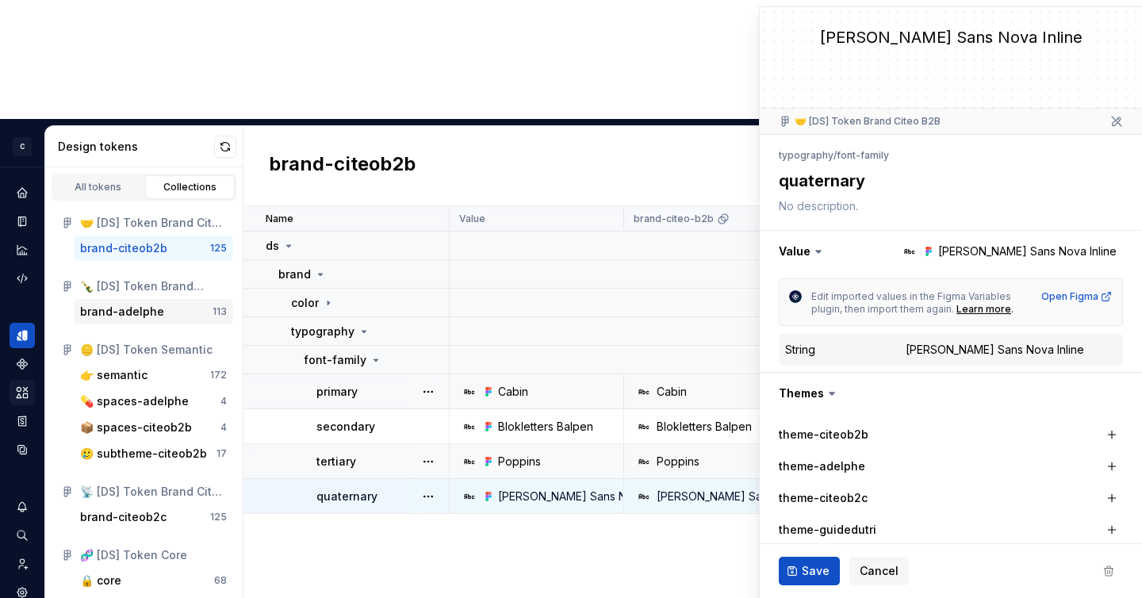
click at [143, 304] on div "brand-adelphe" at bounding box center [122, 312] width 84 height 16
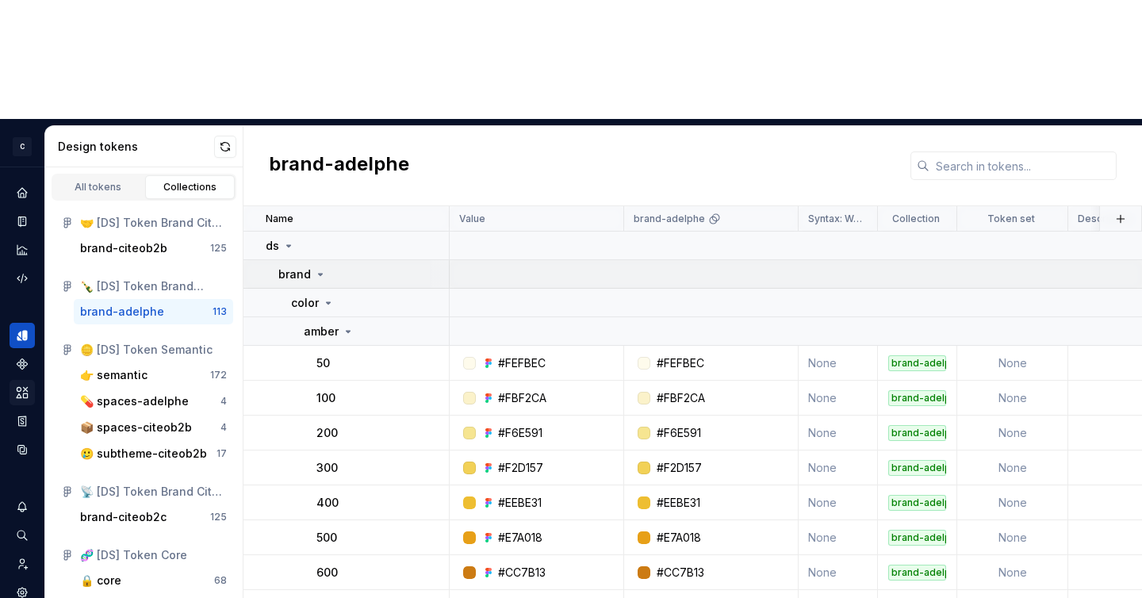
click at [304, 266] on p "brand" at bounding box center [294, 274] width 33 height 16
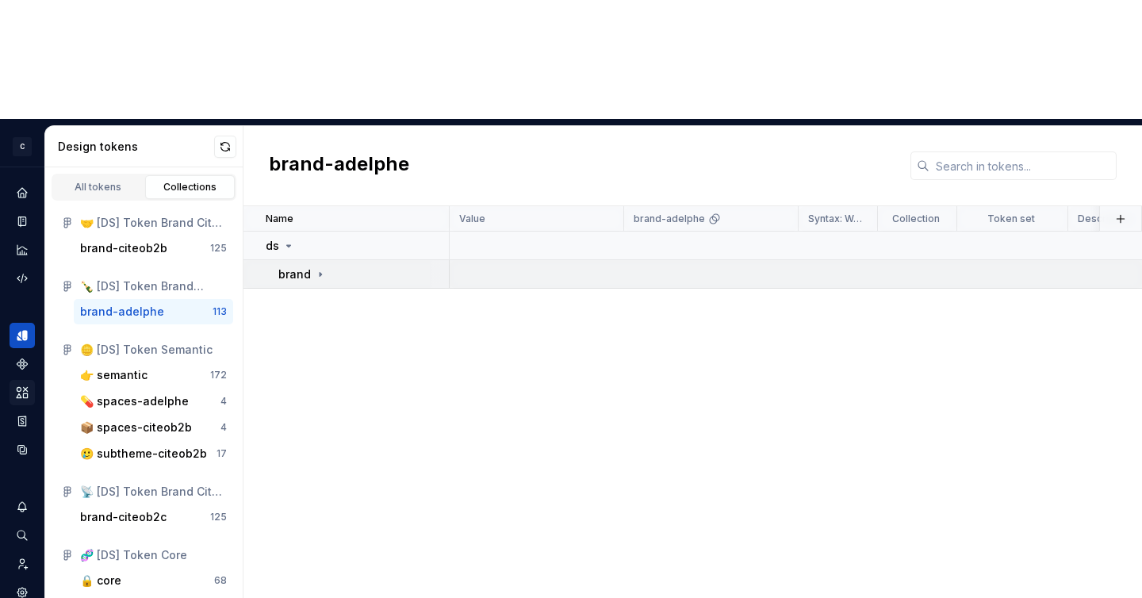
click at [303, 266] on p "brand" at bounding box center [294, 274] width 33 height 16
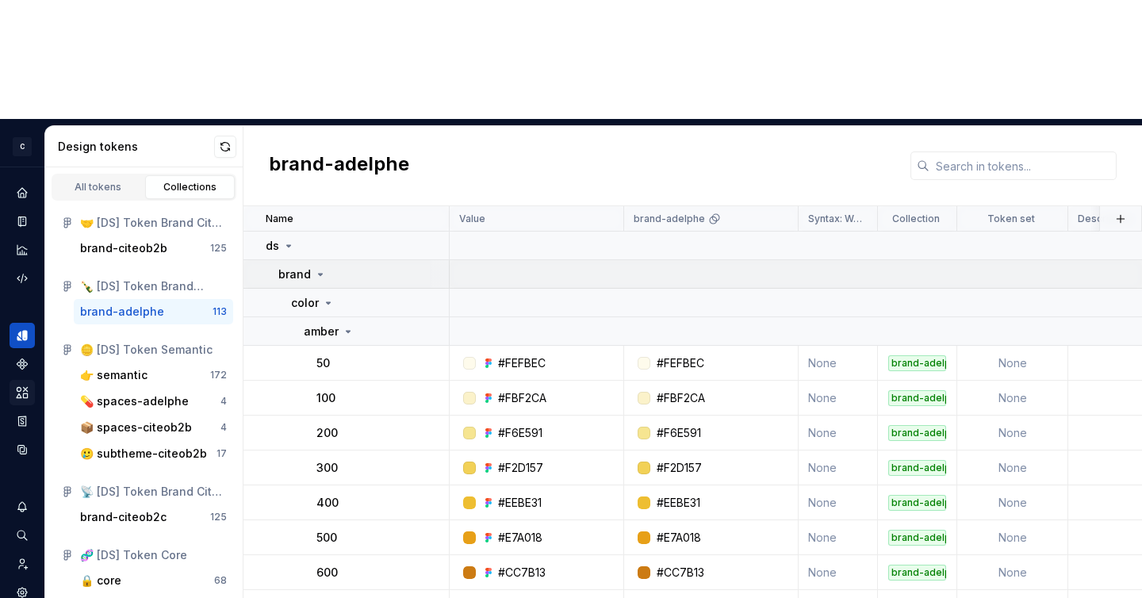
click at [303, 266] on p "brand" at bounding box center [294, 274] width 33 height 16
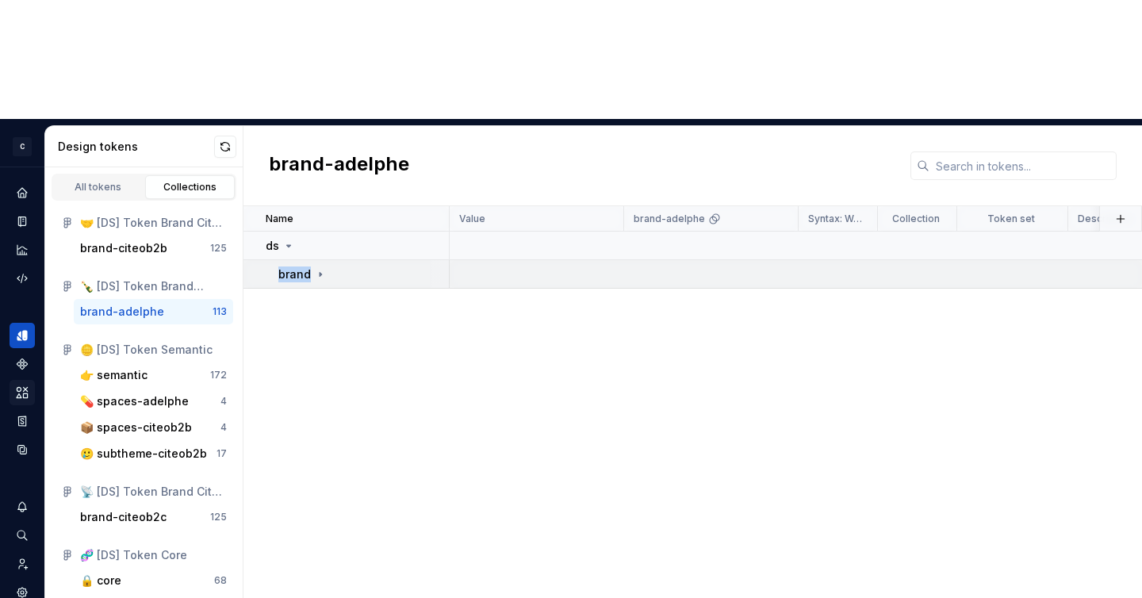
click at [303, 266] on p "brand" at bounding box center [294, 274] width 33 height 16
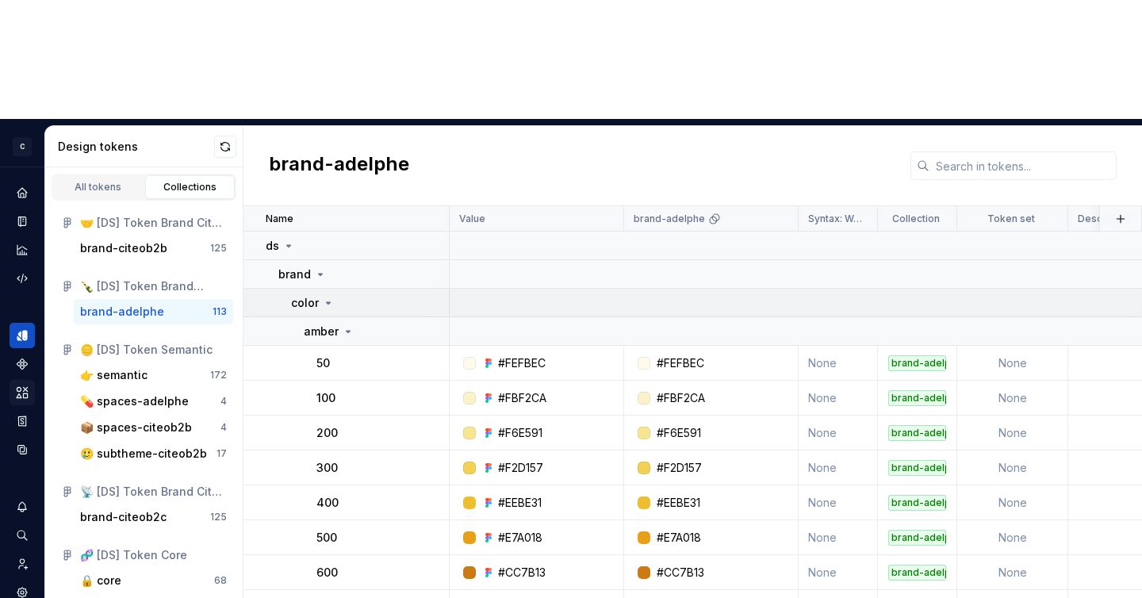
click at [327, 302] on icon at bounding box center [329, 303] width 4 height 2
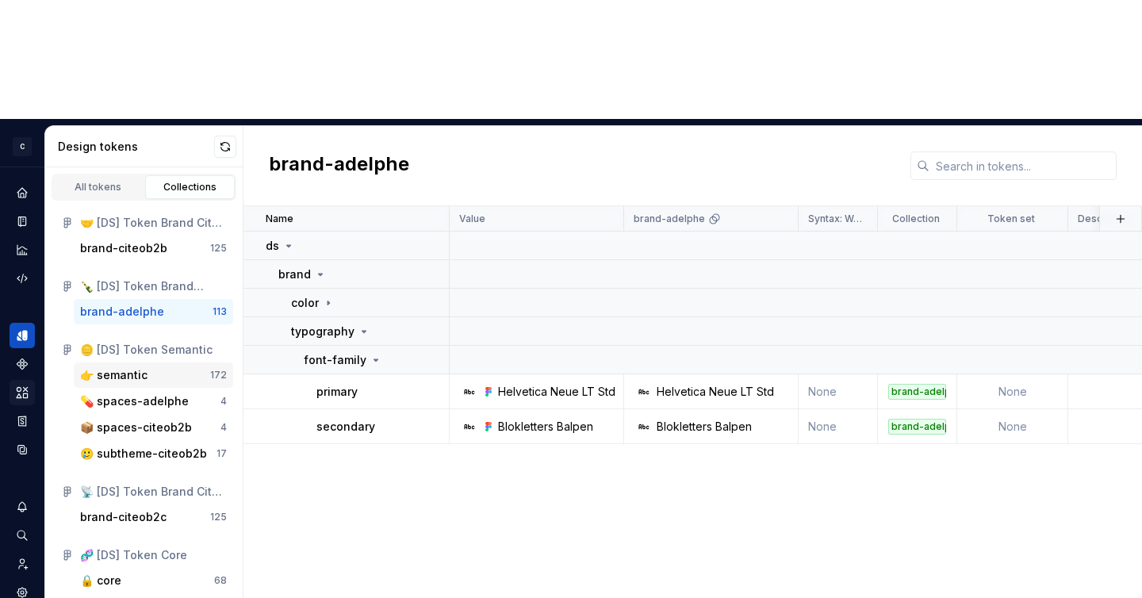
click at [151, 367] on div "👉 semantic" at bounding box center [145, 375] width 130 height 16
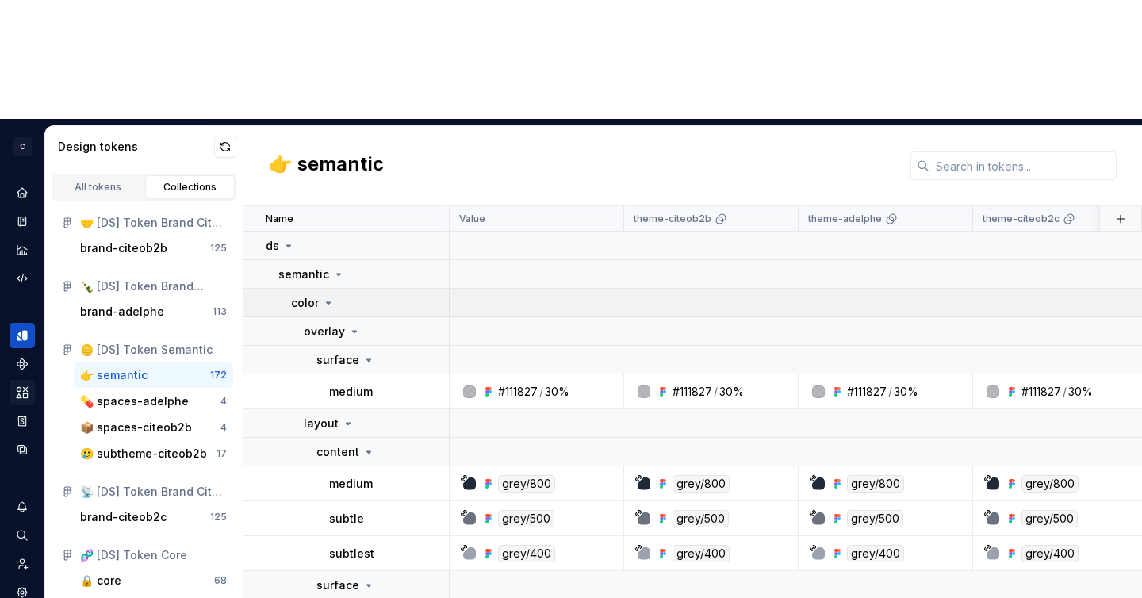
click at [338, 295] on div "color" at bounding box center [369, 303] width 157 height 16
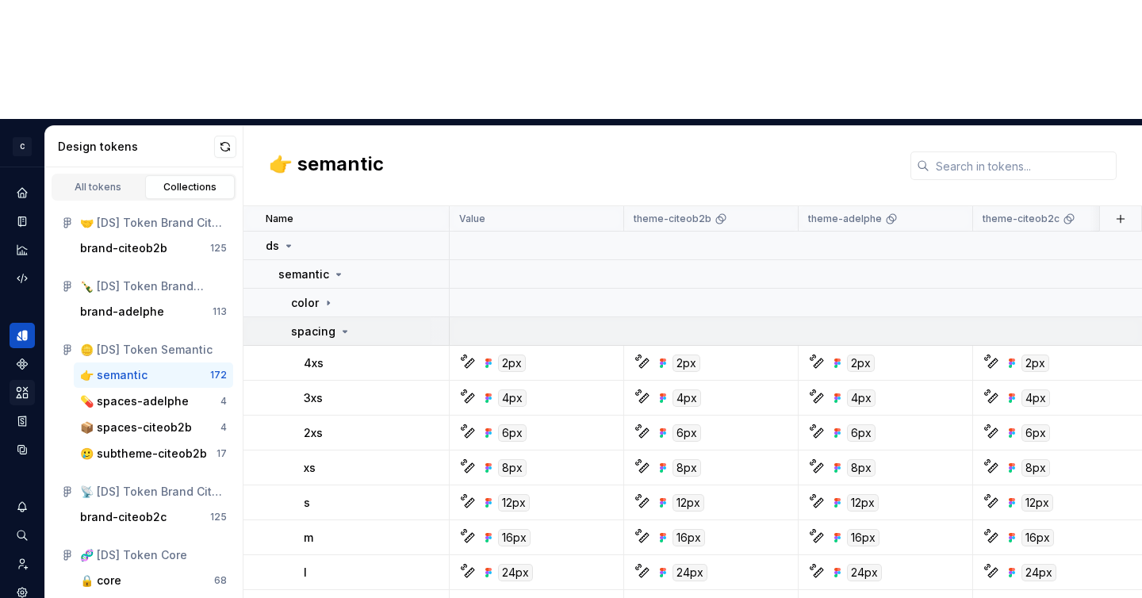
click at [339, 325] on icon at bounding box center [345, 331] width 13 height 13
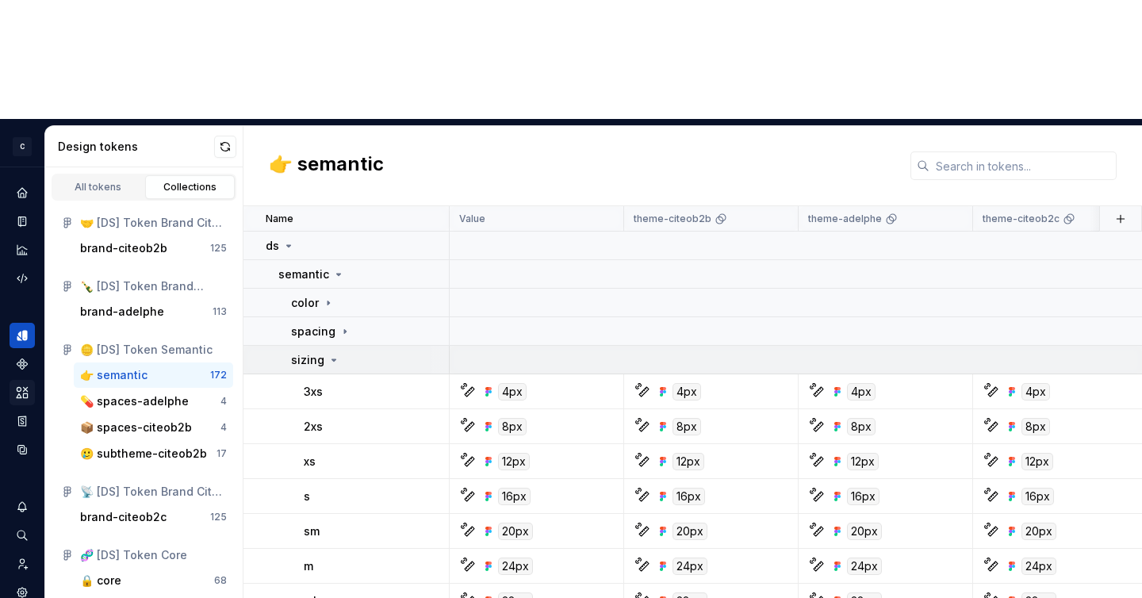
click at [332, 359] on icon at bounding box center [334, 360] width 4 height 2
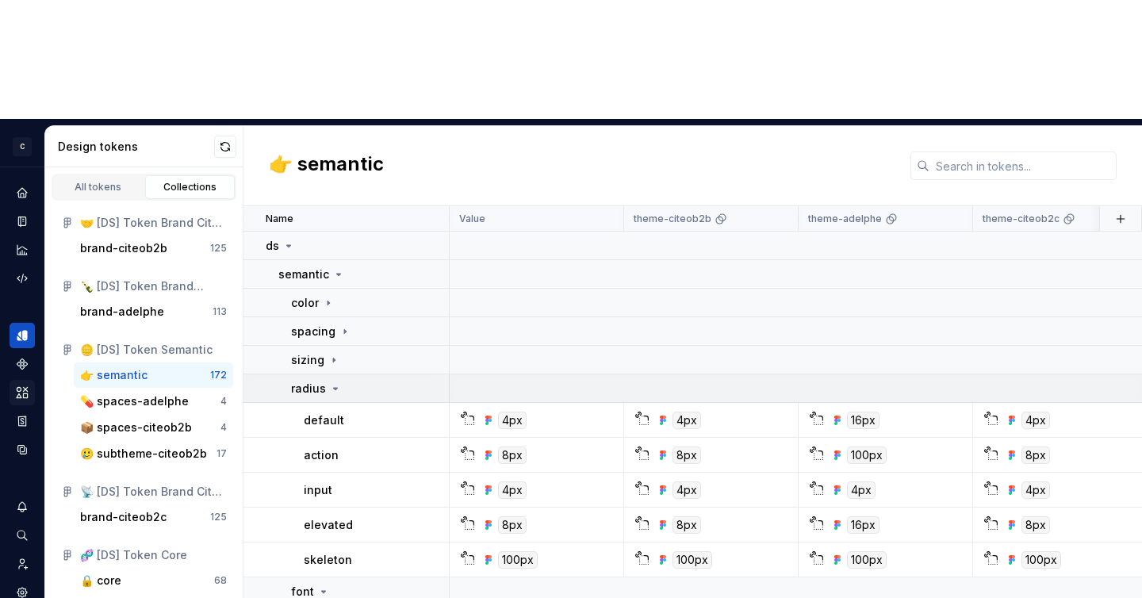
click at [332, 382] on icon at bounding box center [335, 388] width 13 height 13
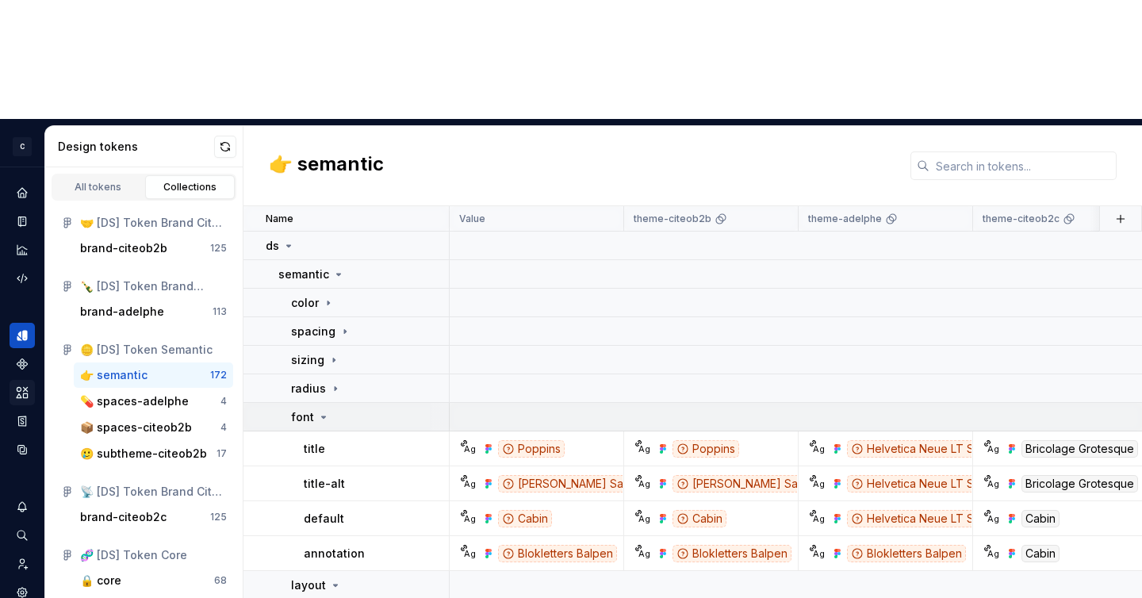
click at [331, 409] on div "font" at bounding box center [369, 417] width 157 height 16
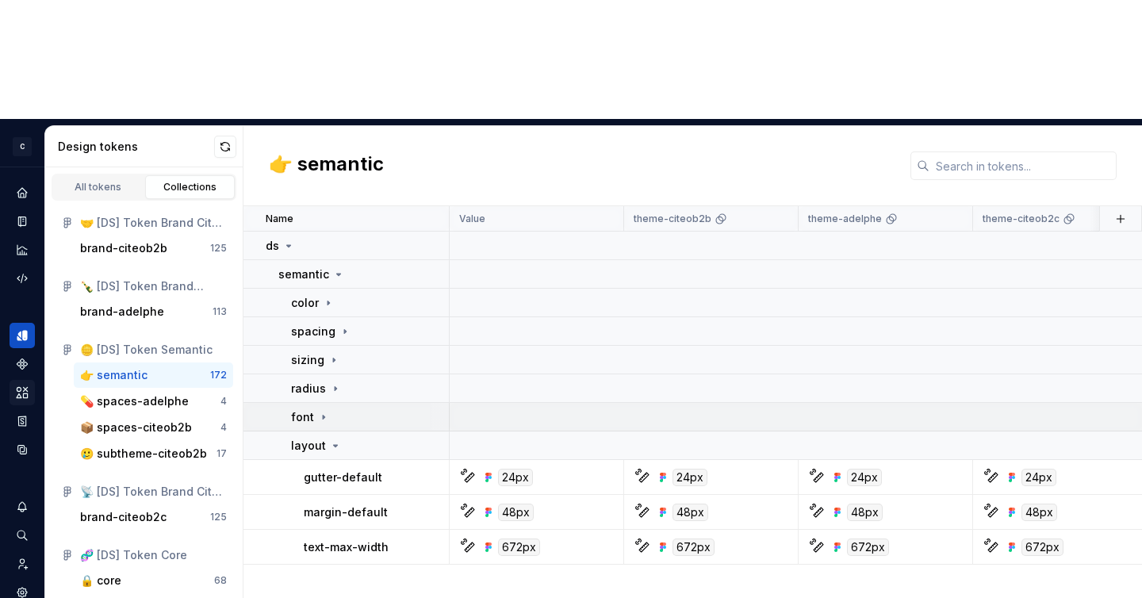
click at [327, 409] on div "font" at bounding box center [369, 417] width 157 height 16
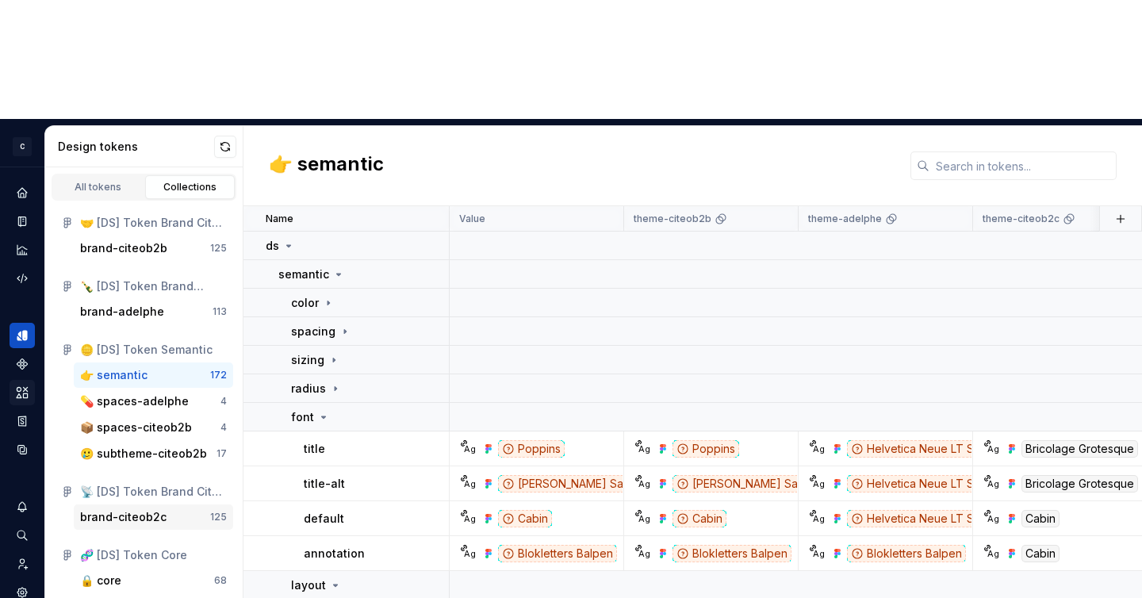
click at [159, 509] on div "brand-citeob2c" at bounding box center [123, 517] width 86 height 16
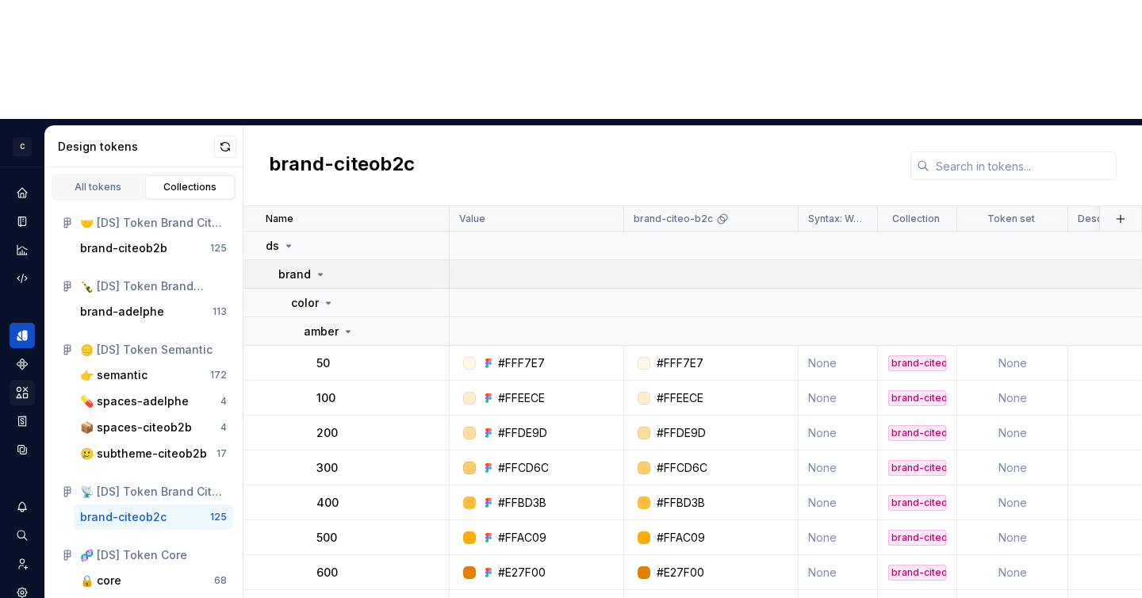
click at [308, 266] on p "brand" at bounding box center [294, 274] width 33 height 16
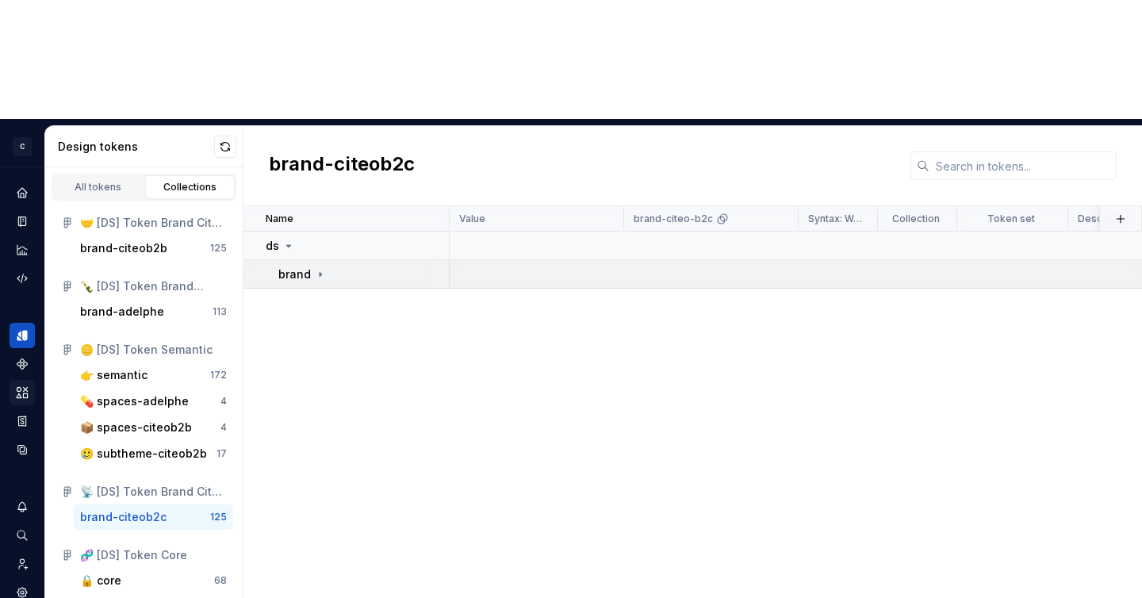
click at [308, 266] on p "brand" at bounding box center [294, 274] width 33 height 16
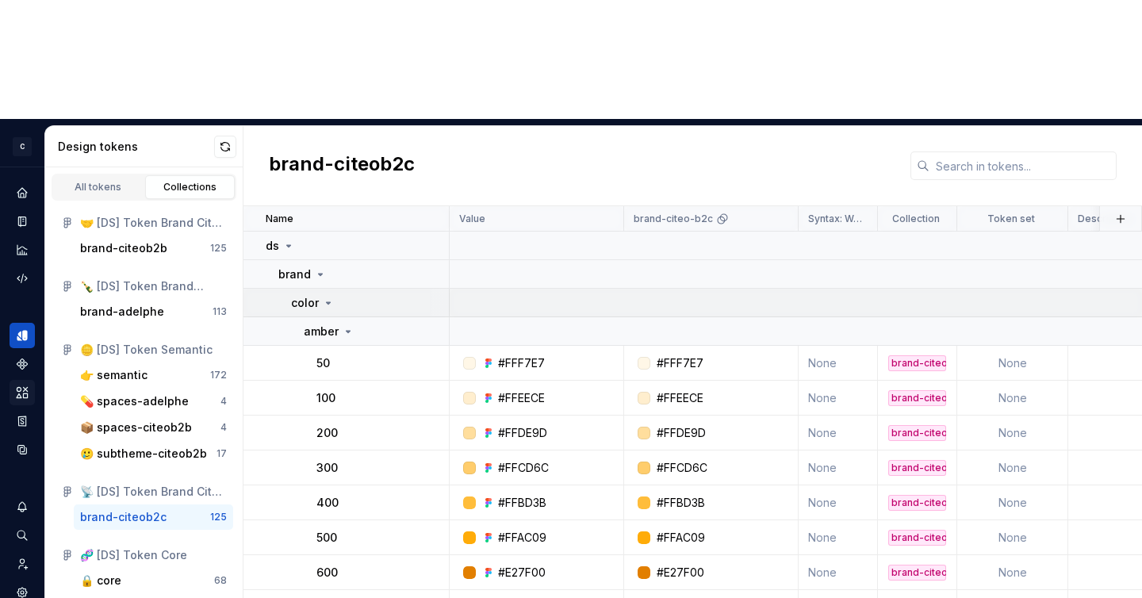
click at [313, 295] on p "color" at bounding box center [305, 303] width 28 height 16
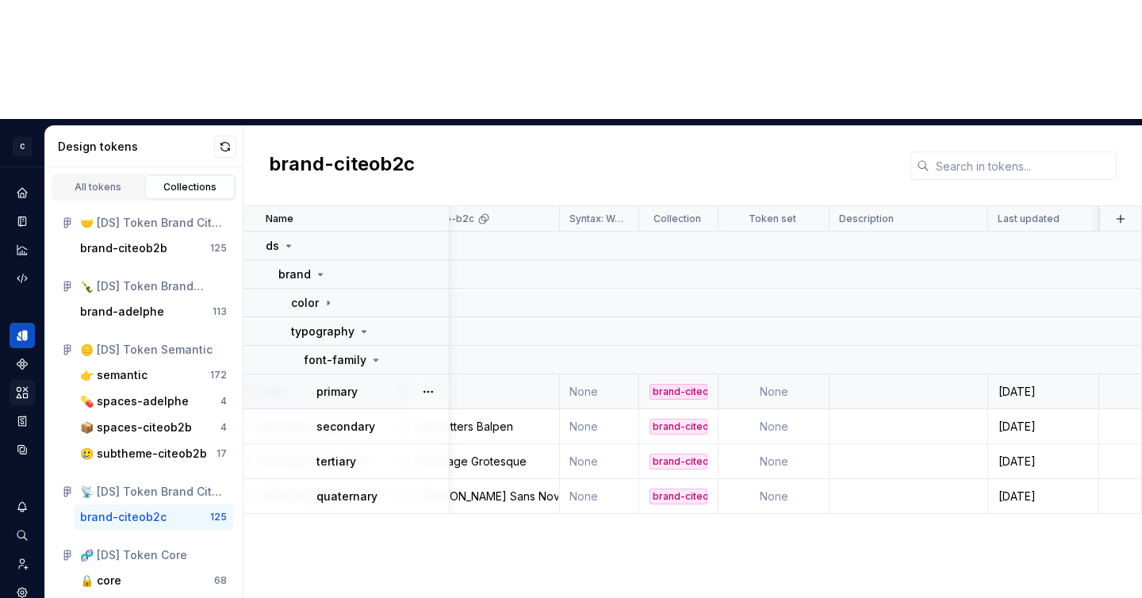
scroll to position [0, 238]
click at [949, 374] on td at bounding box center [909, 391] width 159 height 35
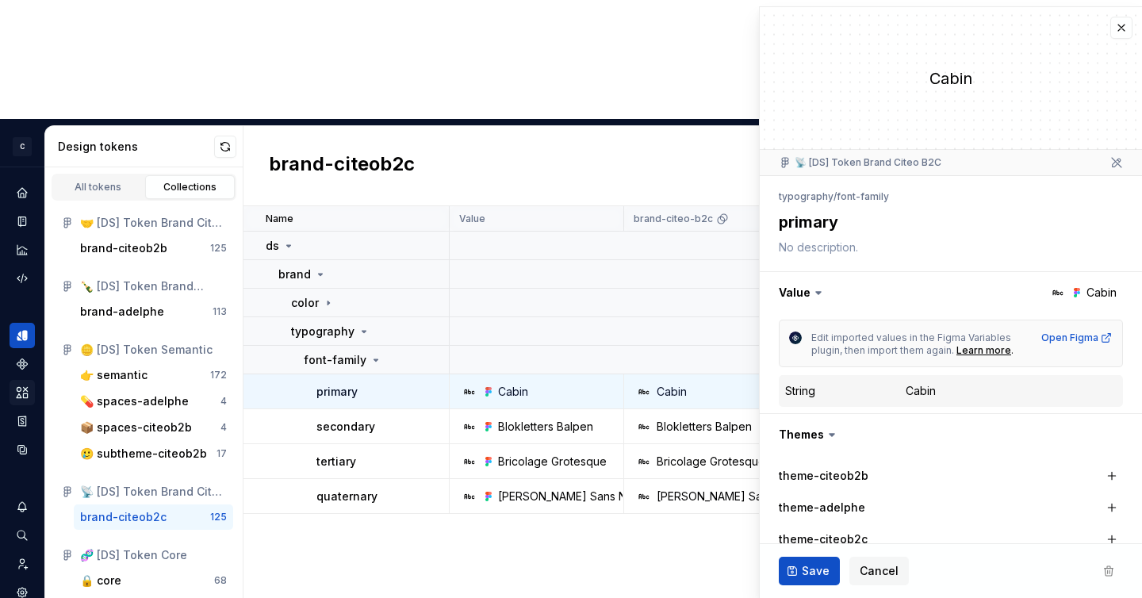
click at [629, 524] on div "Name Value brand-citeo-b2c Syntax: Web Collection Token set Description Last up…" at bounding box center [692, 461] width 898 height 511
click at [1129, 29] on button "button" at bounding box center [1121, 28] width 22 height 22
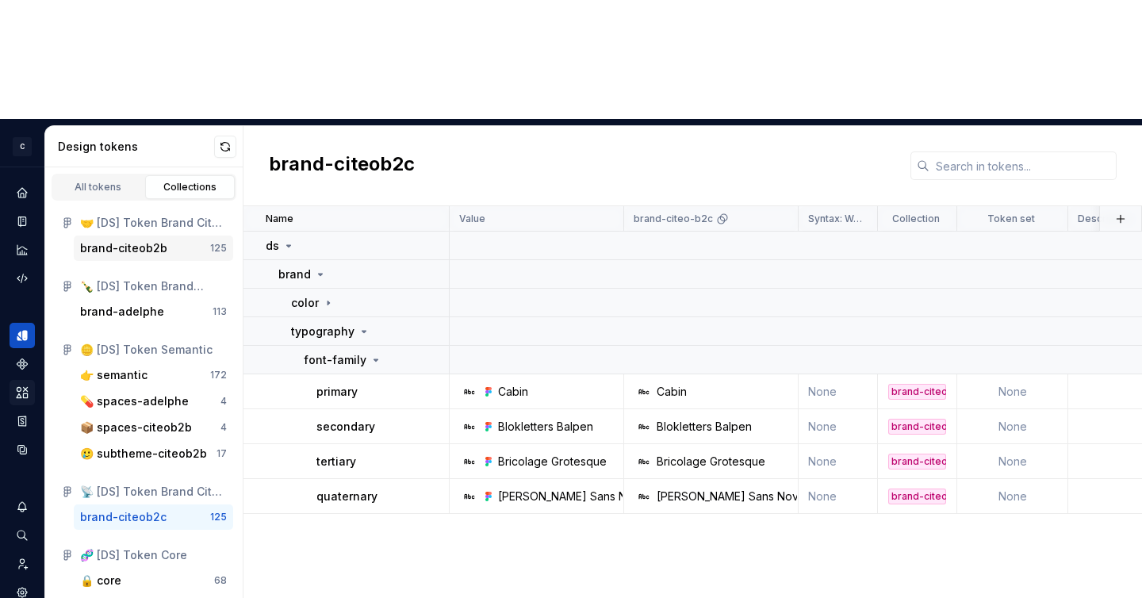
click at [159, 240] on div "brand-citeob2b" at bounding box center [123, 248] width 87 height 16
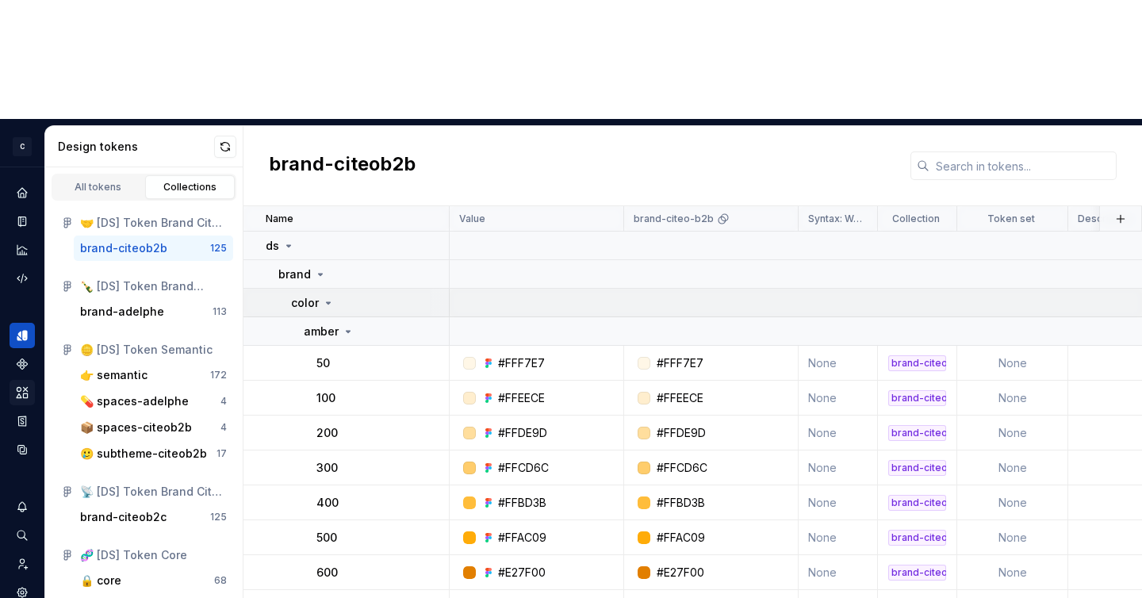
click at [324, 295] on div "color" at bounding box center [313, 303] width 44 height 16
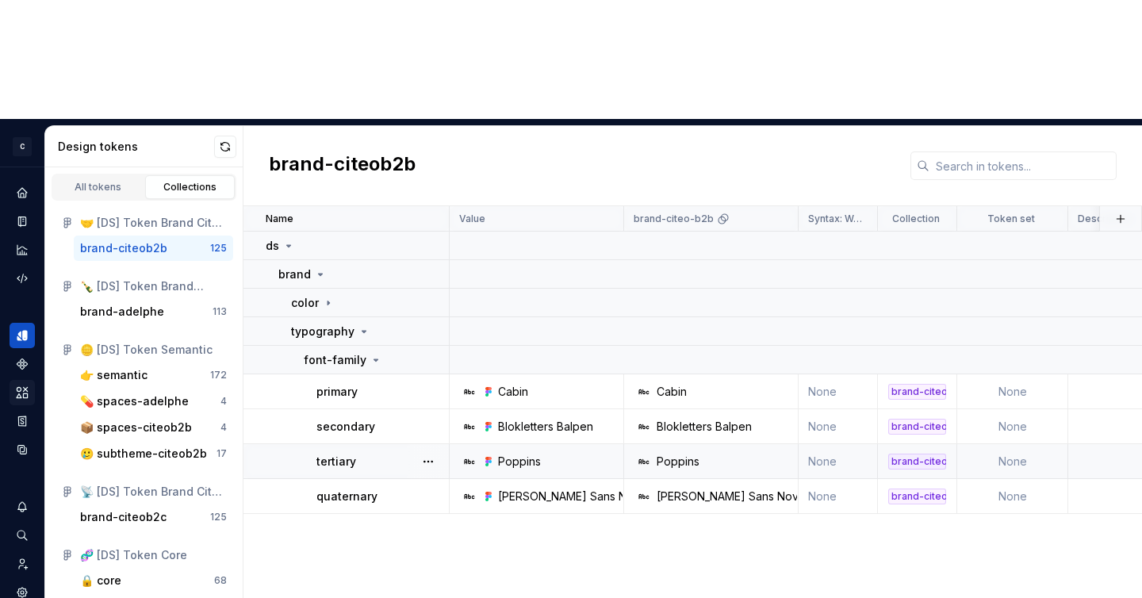
click at [729, 453] on div "Poppins" at bounding box center [715, 461] width 163 height 16
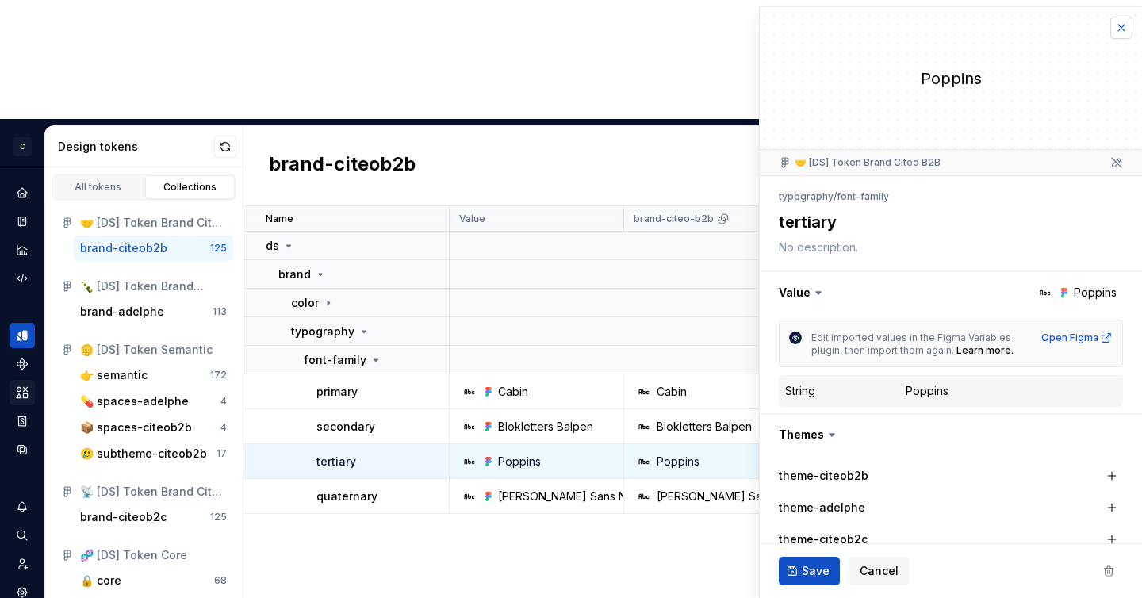
click at [1110, 33] on button "button" at bounding box center [1121, 28] width 22 height 22
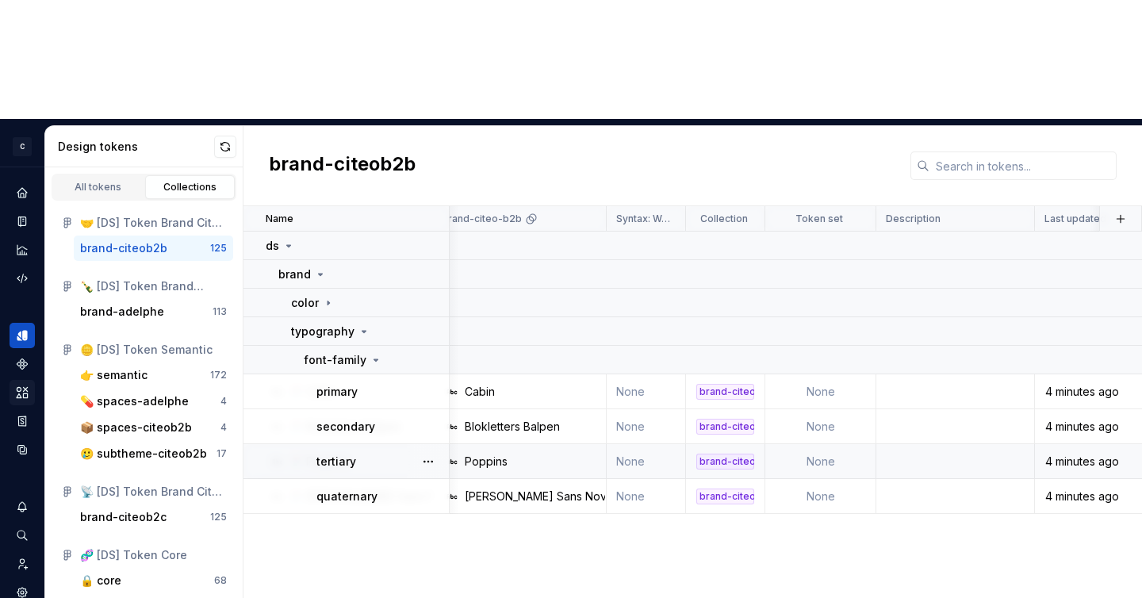
scroll to position [0, 238]
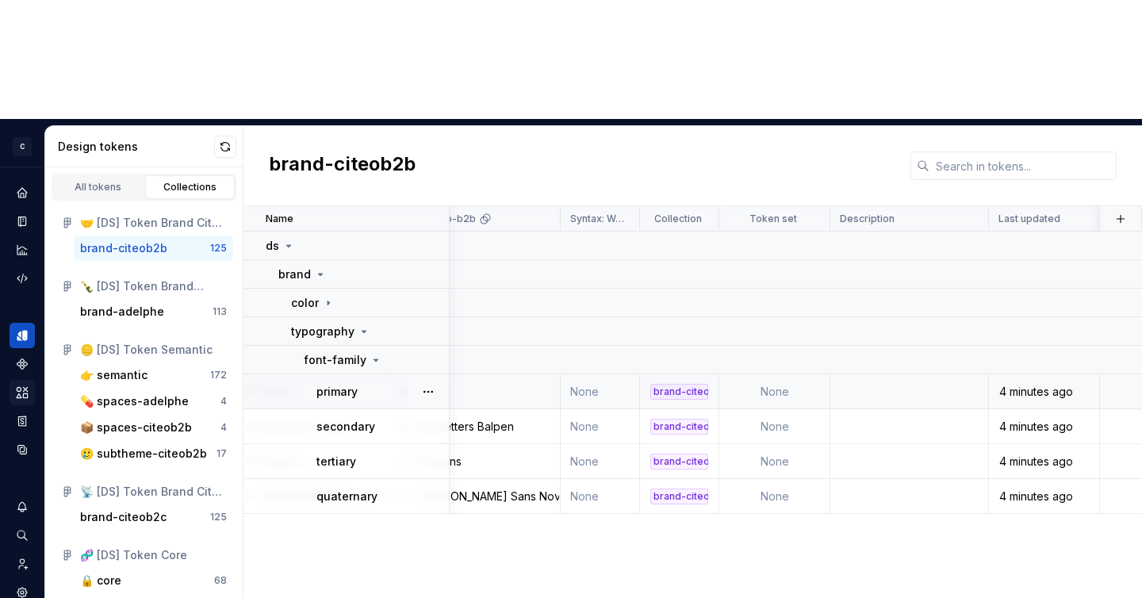
click at [873, 374] on td at bounding box center [909, 391] width 159 height 35
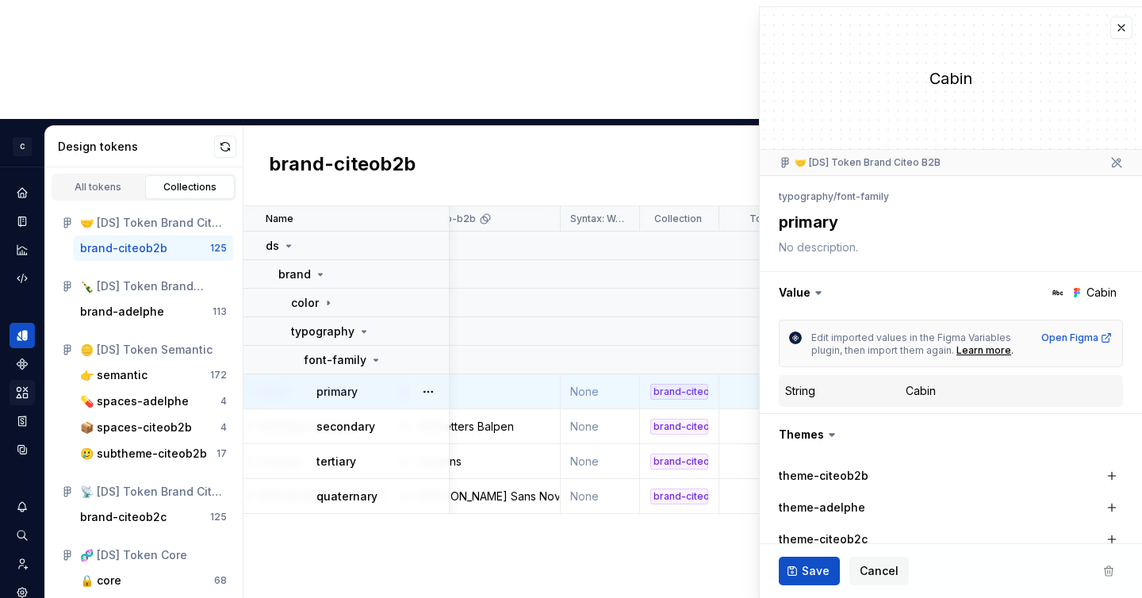
scroll to position [0, 238]
type textarea "*"
click at [692, 468] on div "Name Value brand-citeo-b2b Syntax: Web Collection Token set Description Last up…" at bounding box center [692, 461] width 898 height 511
click at [1127, 30] on button "button" at bounding box center [1121, 28] width 22 height 22
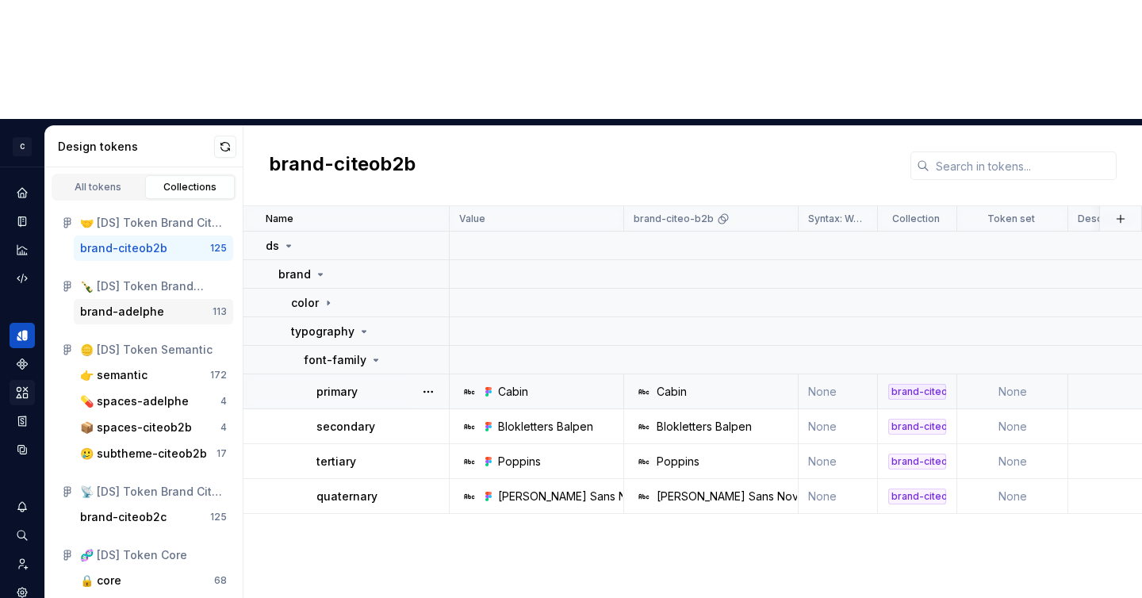
click at [121, 304] on div "brand-adelphe" at bounding box center [122, 312] width 84 height 16
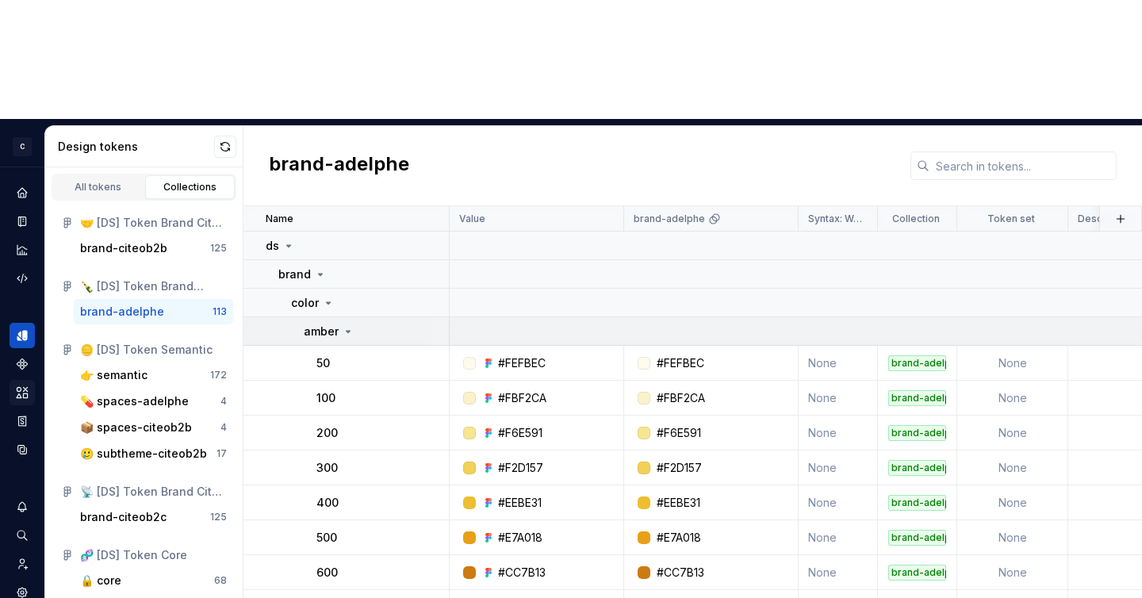
click at [343, 325] on icon at bounding box center [348, 331] width 13 height 13
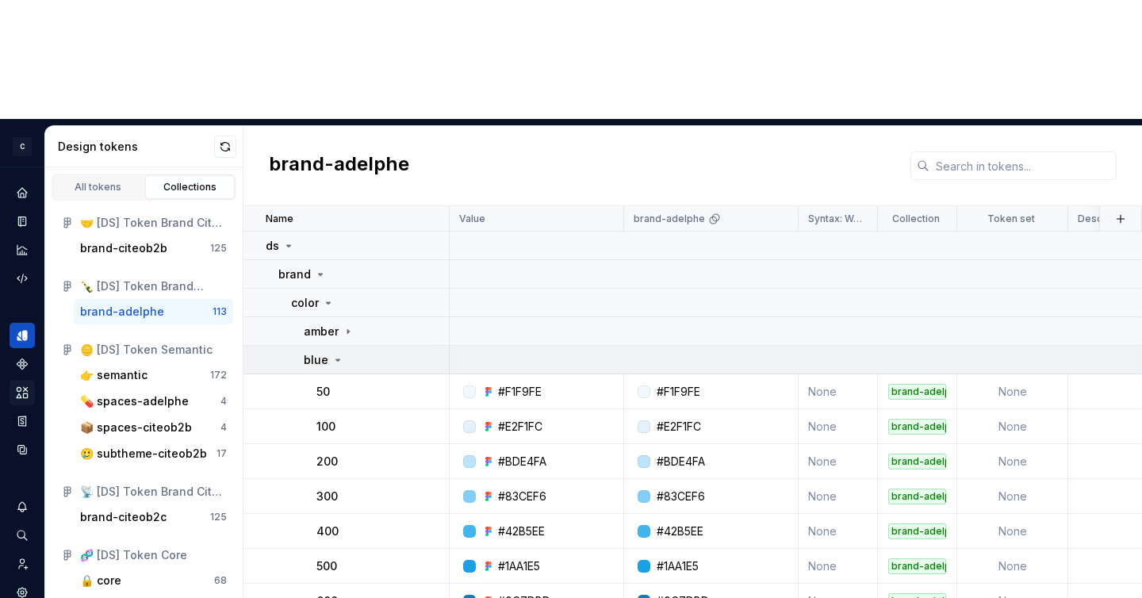
click at [332, 354] on icon at bounding box center [337, 360] width 13 height 13
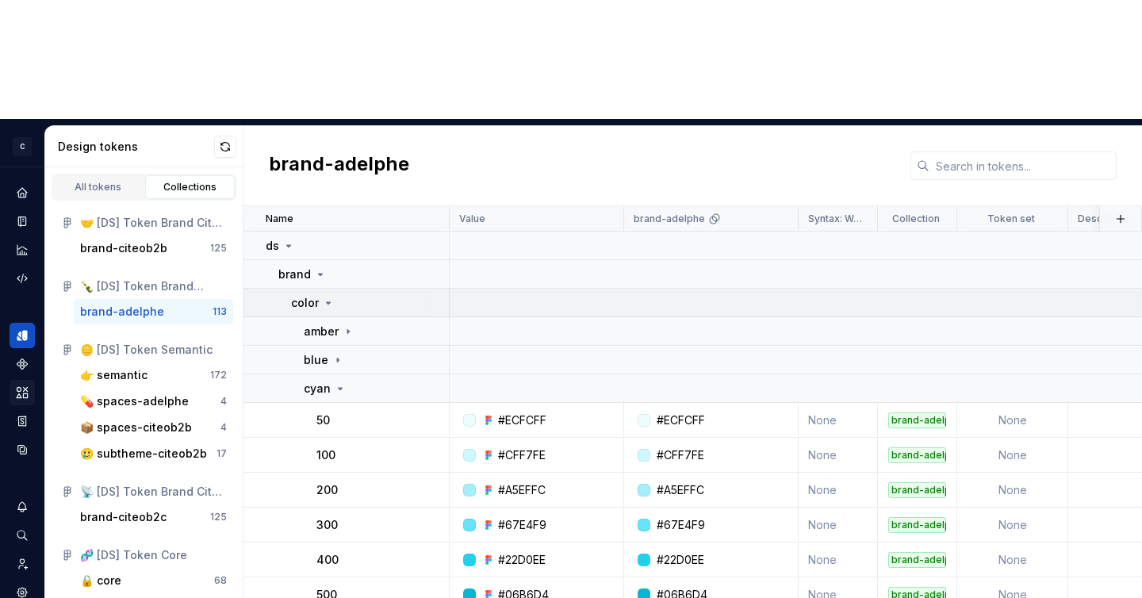
click at [318, 289] on td "color" at bounding box center [346, 303] width 206 height 29
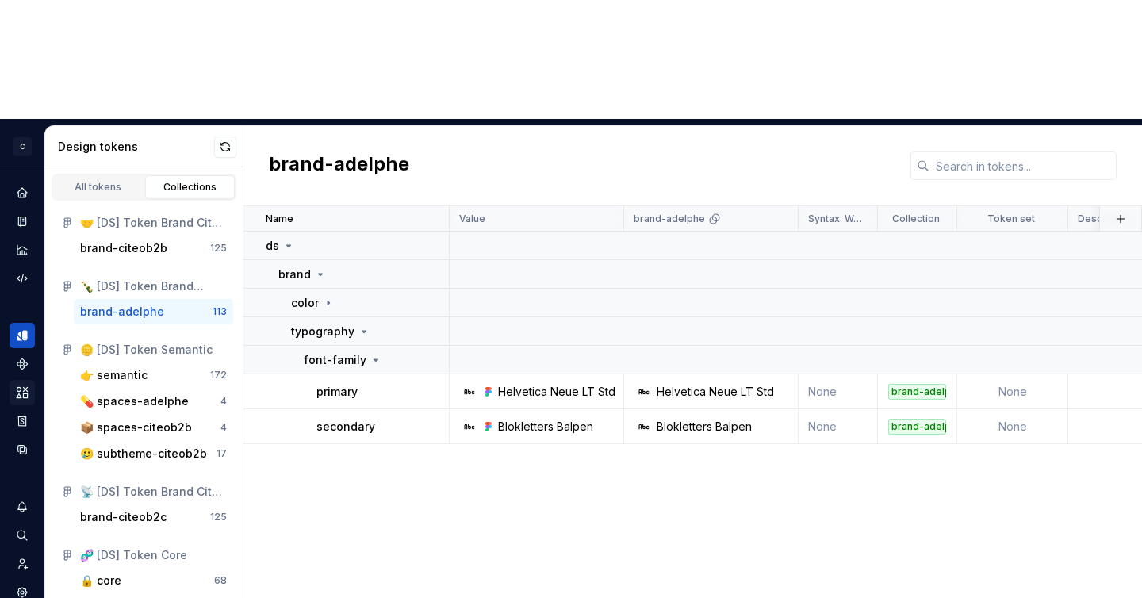
click at [490, 442] on div "Name Value brand-adelphe Syntax: Web Collection Token set Description Last upda…" at bounding box center [692, 461] width 898 height 511
click at [160, 367] on div "👉 semantic" at bounding box center [145, 375] width 130 height 16
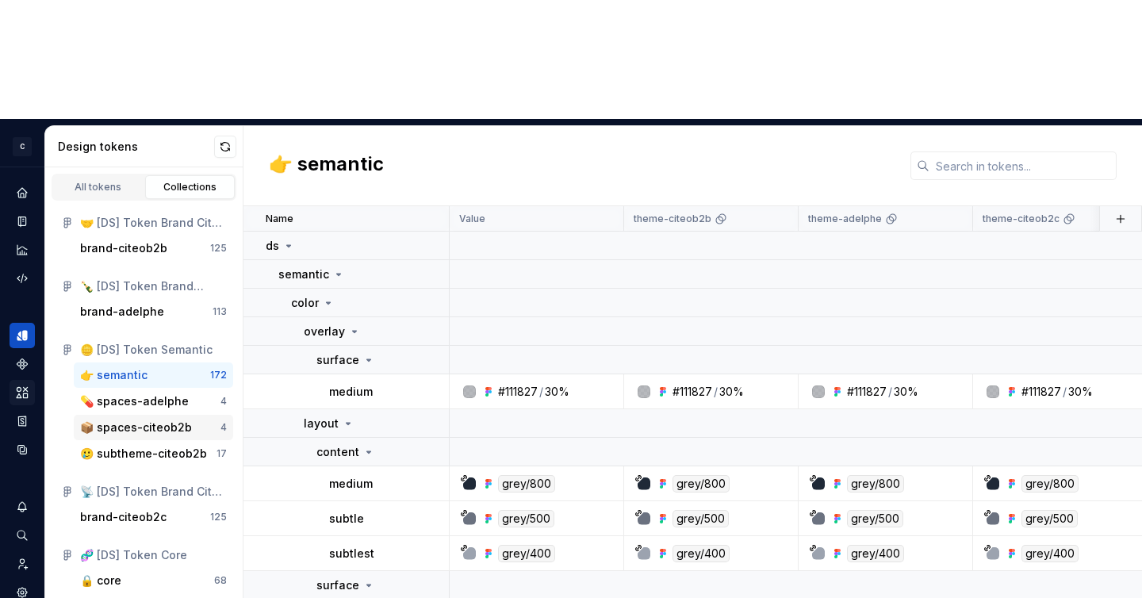
click at [144, 419] on div "📦 spaces-citeob2b" at bounding box center [136, 427] width 112 height 16
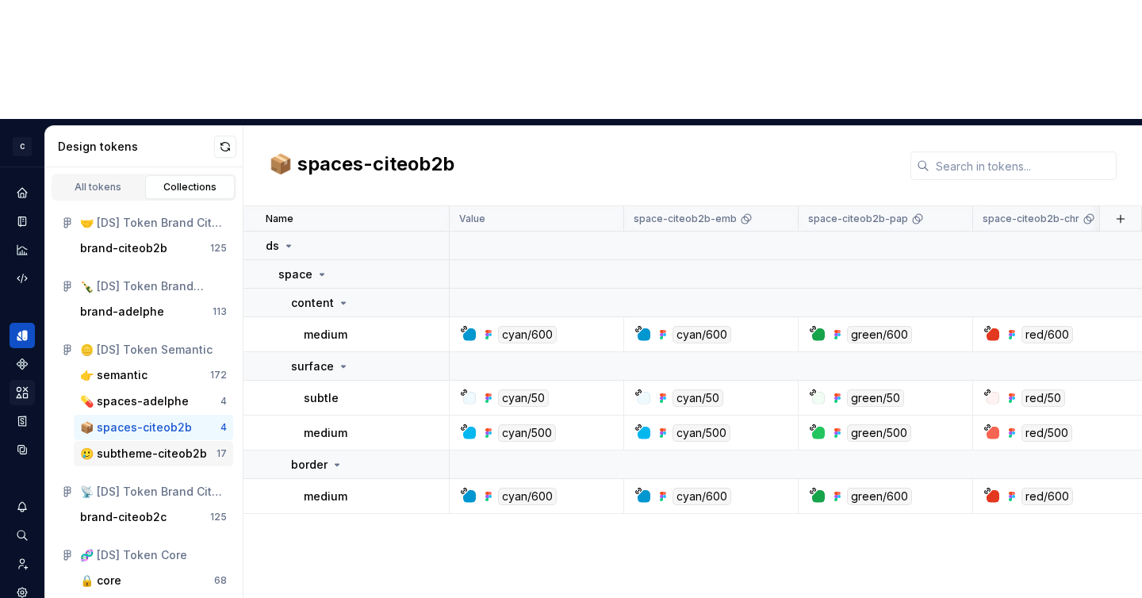
click at [150, 446] on div "🥲 subtheme-citeob2b" at bounding box center [143, 454] width 127 height 16
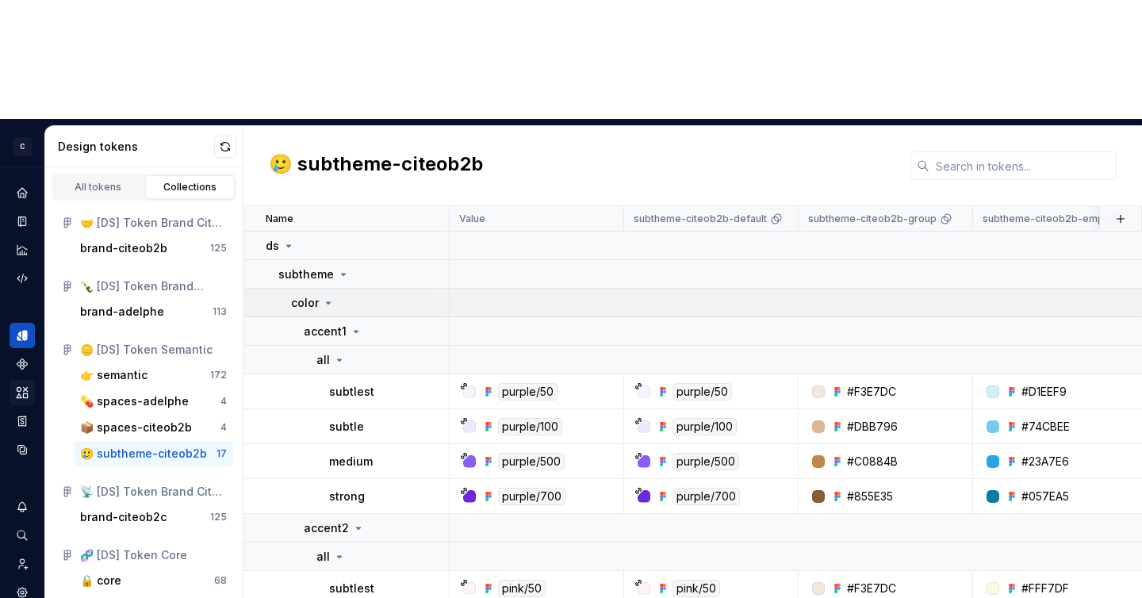
click at [323, 296] on icon at bounding box center [328, 302] width 13 height 13
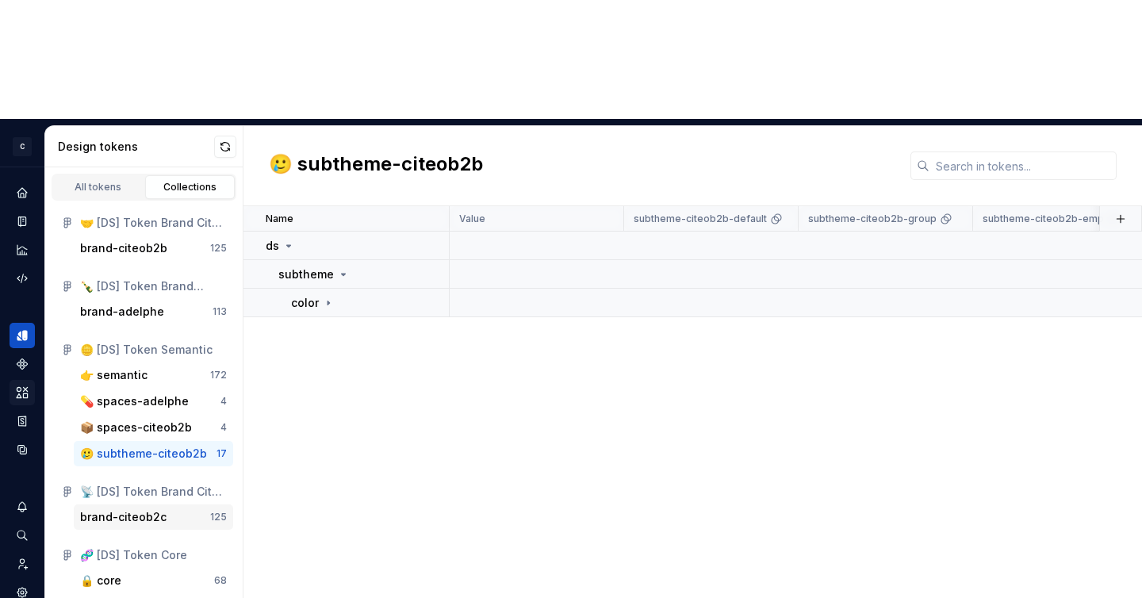
click at [132, 509] on div "brand-citeob2c" at bounding box center [123, 517] width 86 height 16
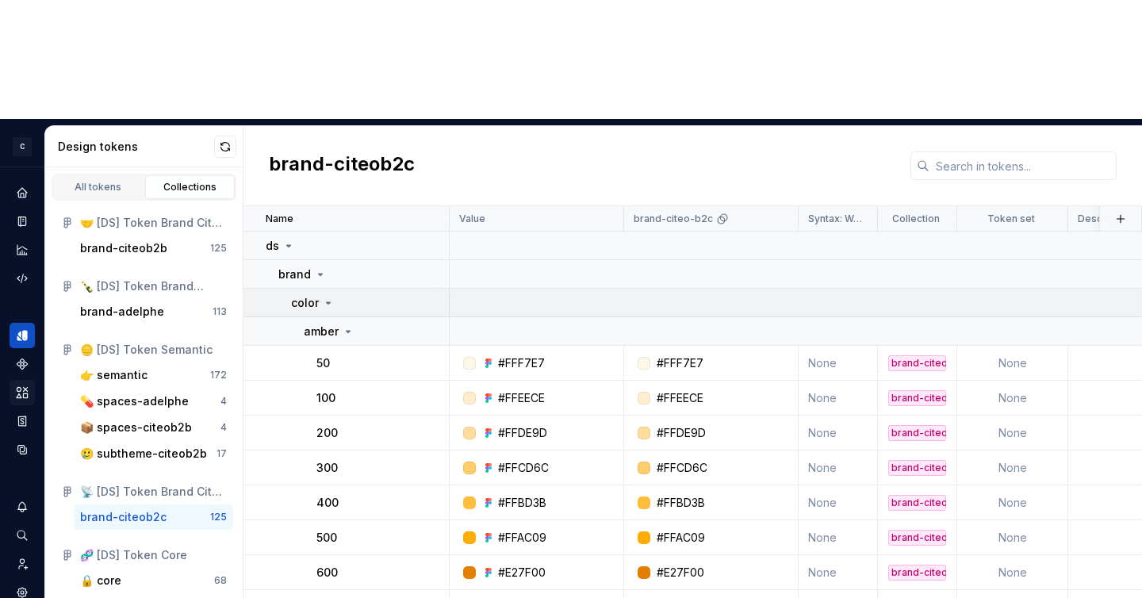
click at [322, 296] on icon at bounding box center [328, 302] width 13 height 13
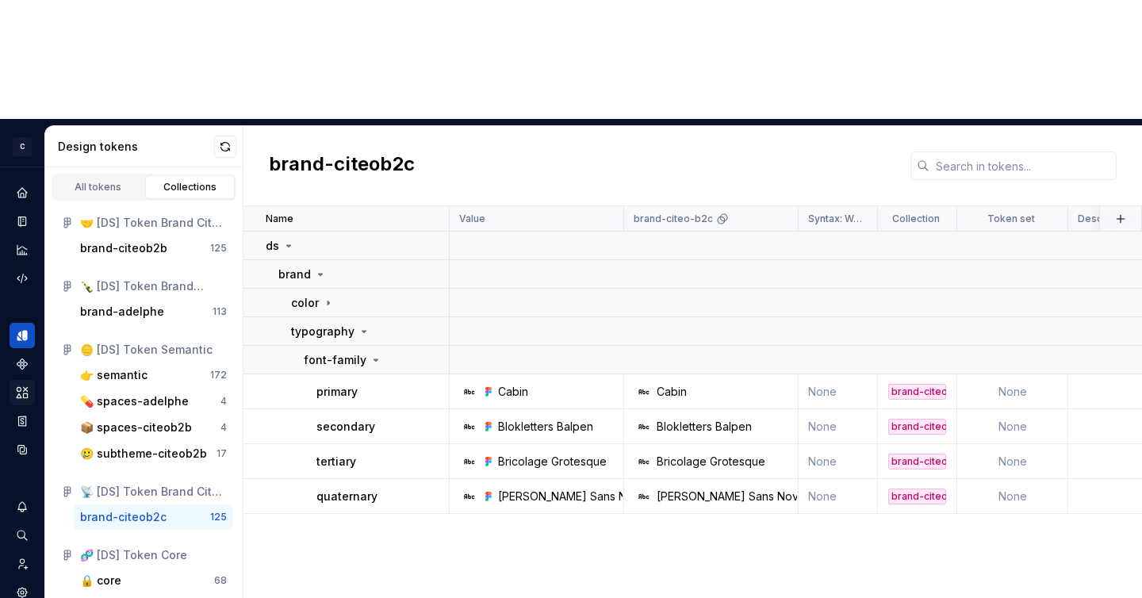
click at [1050, 126] on div "brand-citeob2c" at bounding box center [692, 166] width 898 height 80
